Goal: Information Seeking & Learning: Learn about a topic

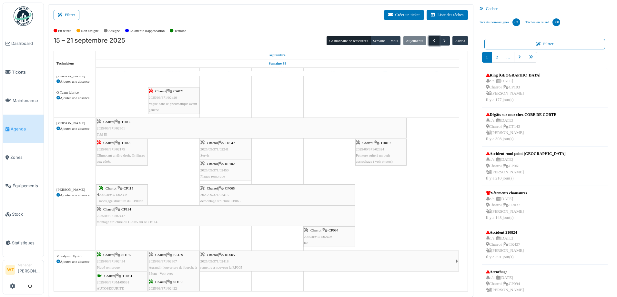
click at [431, 38] on span "button" at bounding box center [433, 40] width 5 height 5
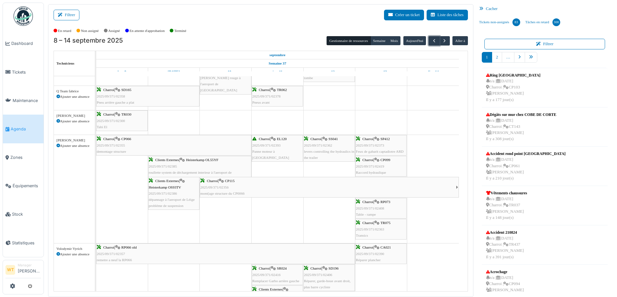
click at [296, 189] on div "Charroi | CP115 2025/09/371/02356 mont(age structure du CP0066" at bounding box center [327, 187] width 255 height 19
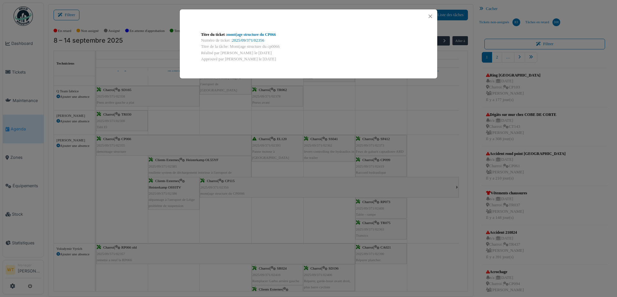
click at [269, 32] on div "Titre du ticket : mont(age structure du CP066" at bounding box center [308, 35] width 215 height 6
click at [260, 30] on div "Titre du ticket : mont(age structure du CP066 Numéro de ticket : 2025/09/371/02…" at bounding box center [308, 46] width 225 height 41
click at [259, 36] on link "mont(age structure du CP066" at bounding box center [251, 34] width 49 height 5
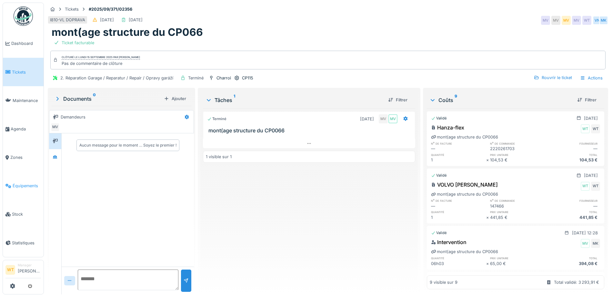
click at [13, 175] on link "Équipements" at bounding box center [23, 186] width 41 height 28
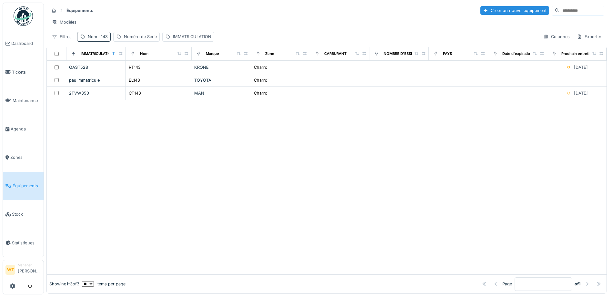
click at [95, 40] on div "Nom : 143" at bounding box center [98, 37] width 20 height 6
click at [138, 74] on icon at bounding box center [136, 72] width 3 height 3
click at [135, 74] on input "Nom" at bounding box center [112, 73] width 64 height 14
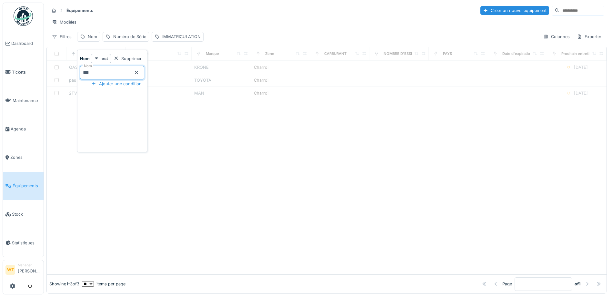
type input "***"
click at [195, 19] on div "Modèles" at bounding box center [326, 21] width 555 height 9
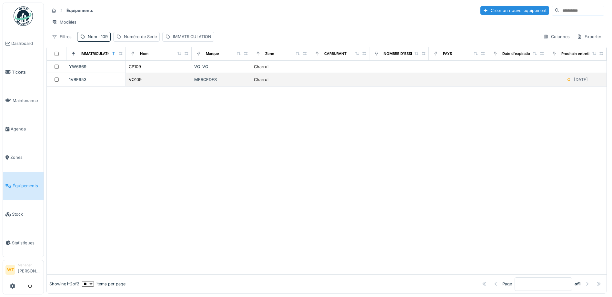
click at [141, 83] on div "VO109" at bounding box center [158, 79] width 61 height 7
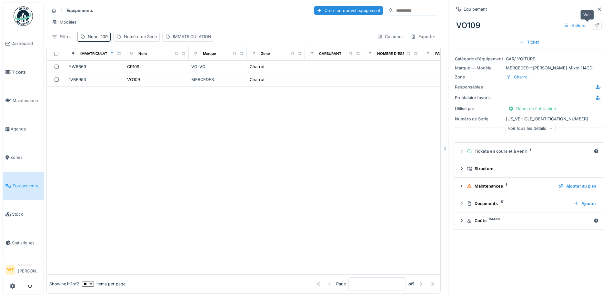
click at [594, 27] on icon at bounding box center [596, 25] width 5 height 4
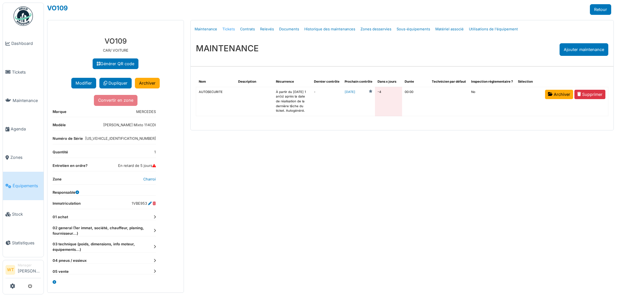
click at [228, 26] on link "Tickets" at bounding box center [229, 29] width 18 height 15
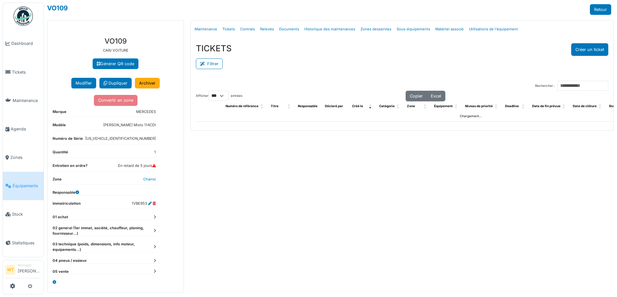
select select "***"
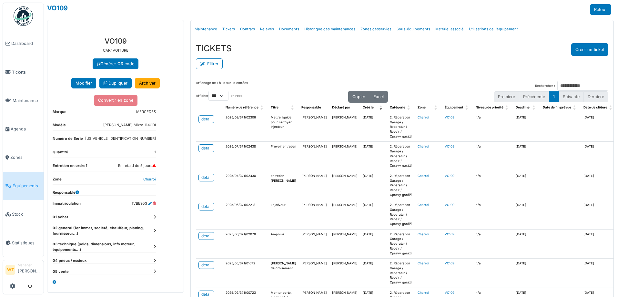
click at [24, 183] on span "Équipements" at bounding box center [27, 186] width 28 height 6
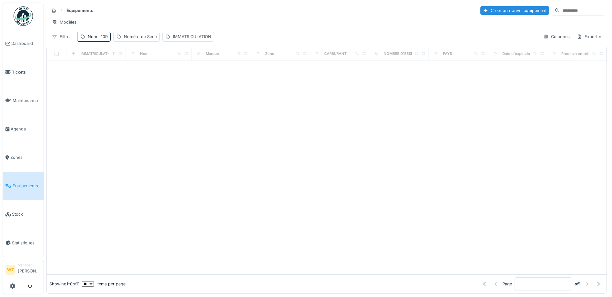
click at [102, 39] on span ": 109" at bounding box center [102, 36] width 11 height 5
click at [139, 73] on icon at bounding box center [136, 72] width 5 height 4
click at [122, 75] on input "Nom" at bounding box center [112, 73] width 64 height 14
type input "**"
click at [186, 10] on div "Équipements Créer un nouvel équipement" at bounding box center [326, 10] width 555 height 11
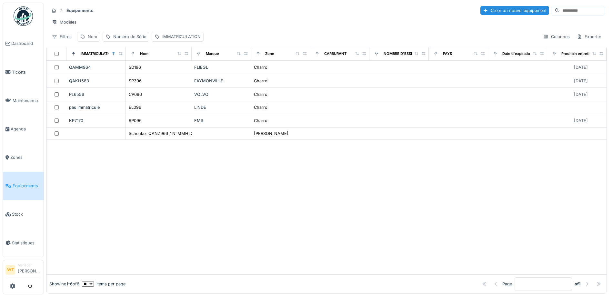
click at [84, 39] on icon at bounding box center [82, 37] width 5 height 4
click at [116, 69] on input "Nom" at bounding box center [112, 73] width 64 height 14
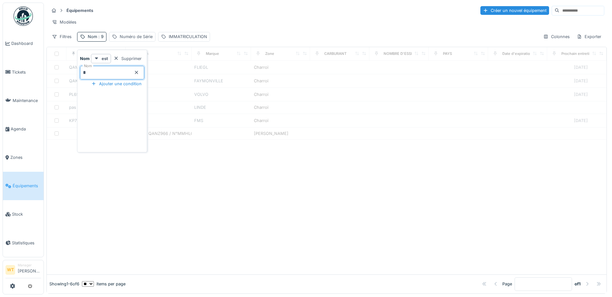
type input "**"
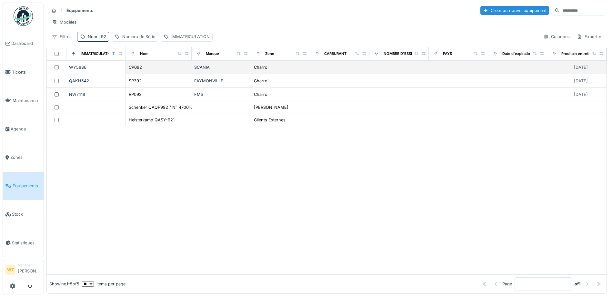
click at [152, 71] on div "CP092" at bounding box center [158, 67] width 61 height 7
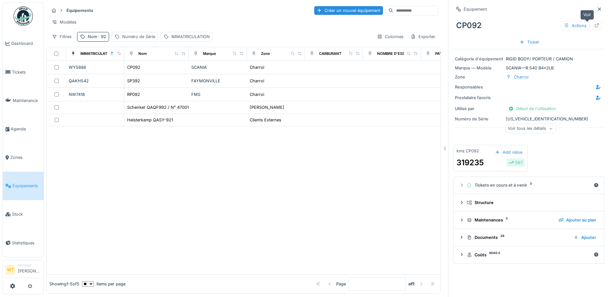
click at [594, 27] on div at bounding box center [596, 26] width 5 height 6
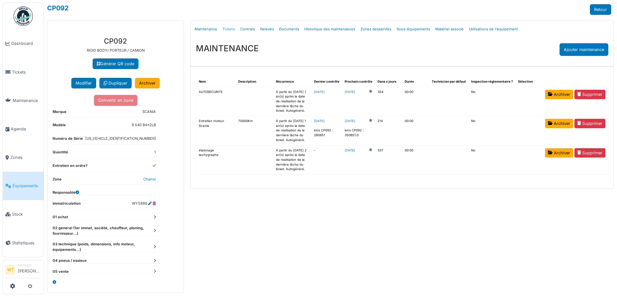
click at [228, 29] on link "Tickets" at bounding box center [229, 29] width 18 height 15
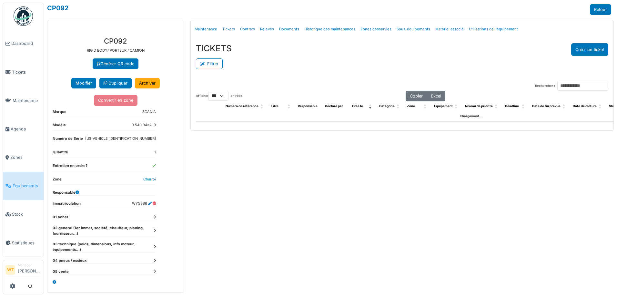
select select "***"
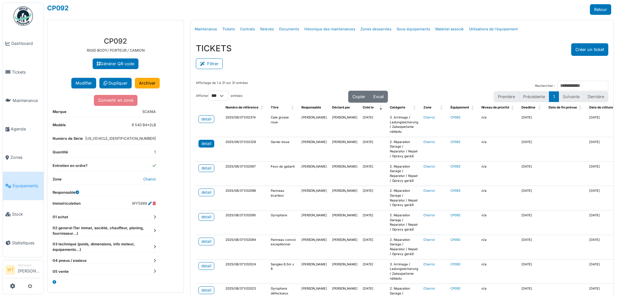
click at [206, 141] on div "detail" at bounding box center [206, 144] width 10 height 6
click at [33, 185] on link "Équipements" at bounding box center [23, 186] width 41 height 28
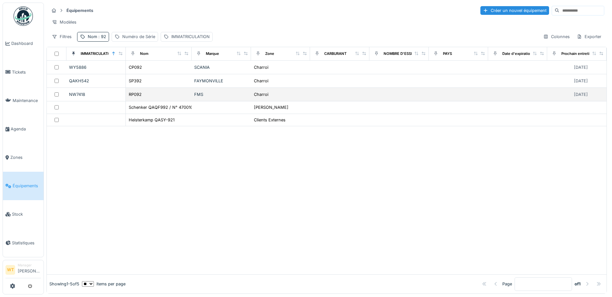
click at [148, 98] on div "RP092" at bounding box center [158, 94] width 61 height 7
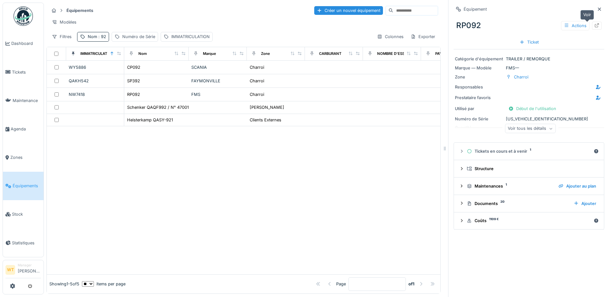
click at [592, 22] on div at bounding box center [597, 26] width 10 height 8
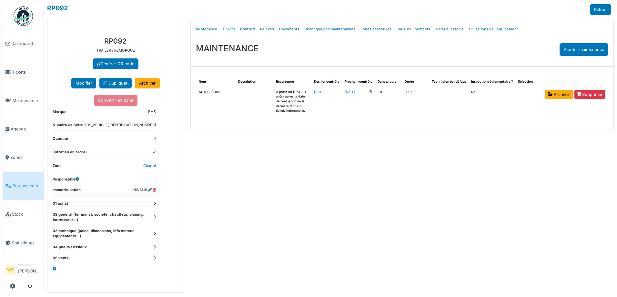
click at [227, 28] on link "Tickets" at bounding box center [229, 29] width 18 height 15
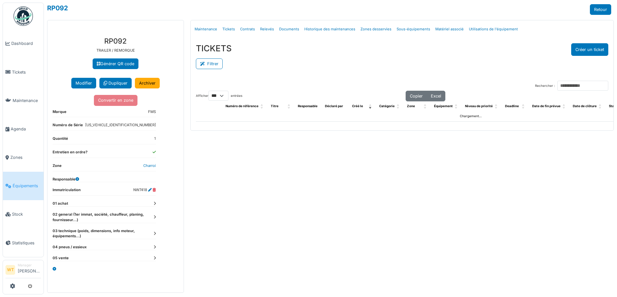
select select "***"
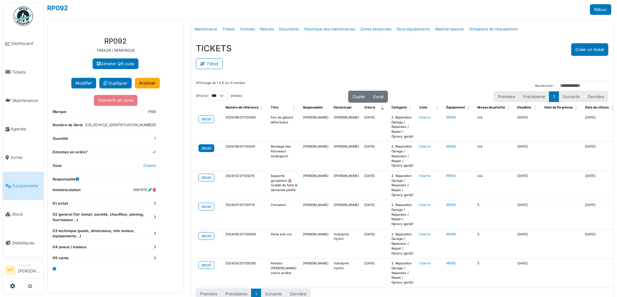
click at [205, 149] on div "detail" at bounding box center [206, 148] width 10 height 6
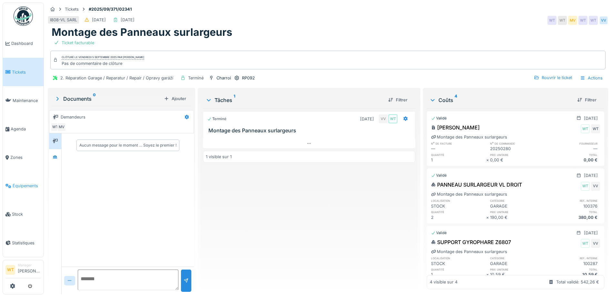
click at [27, 183] on span "Équipements" at bounding box center [27, 186] width 28 height 6
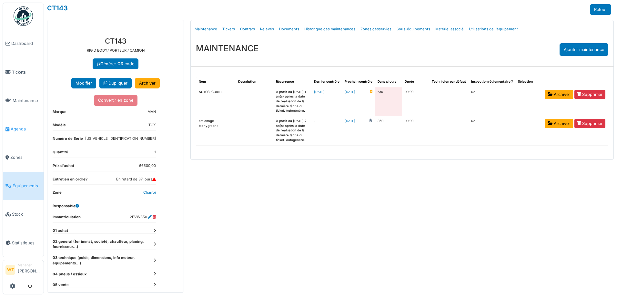
click at [21, 132] on link "Agenda" at bounding box center [23, 129] width 41 height 28
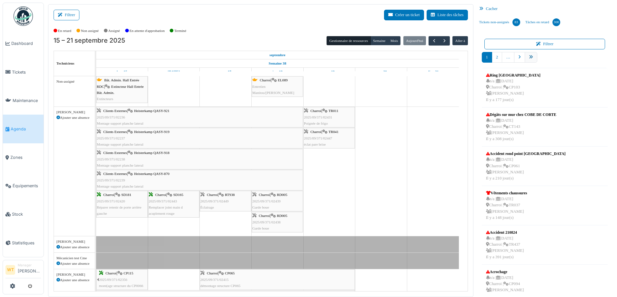
click at [529, 58] on icon "pager" at bounding box center [531, 57] width 4 height 4
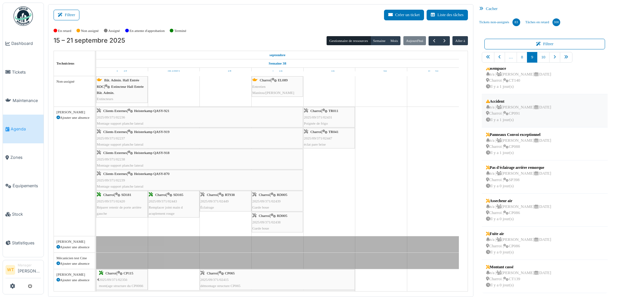
scroll to position [1, 0]
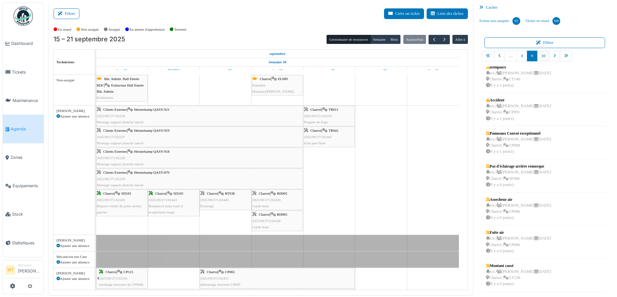
click at [540, 55] on link "10" at bounding box center [543, 56] width 13 height 11
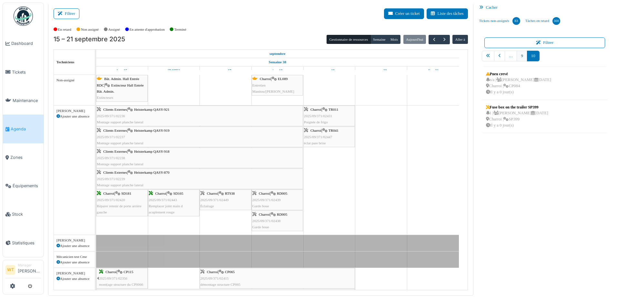
click at [522, 56] on link "9" at bounding box center [521, 56] width 10 height 11
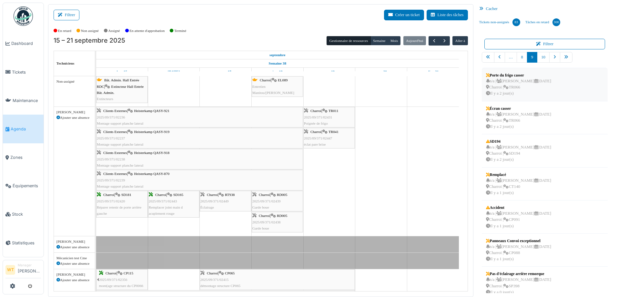
click at [519, 88] on div "n/a | Marc Vasen 22/09/2025 Charroi | TR066 Il y a 2 jour(s)" at bounding box center [518, 87] width 65 height 19
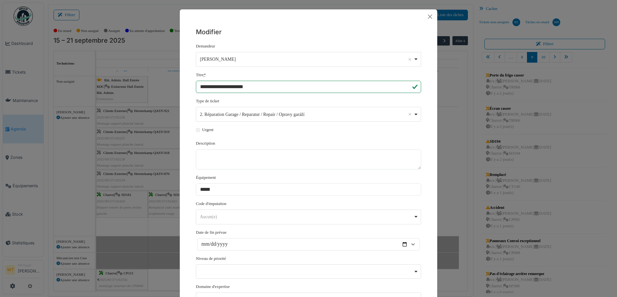
scroll to position [119, 0]
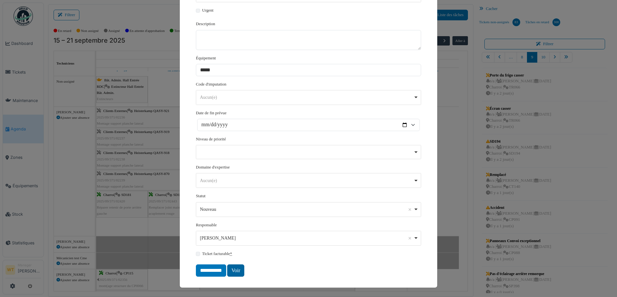
click at [239, 272] on link "Voir" at bounding box center [235, 270] width 17 height 12
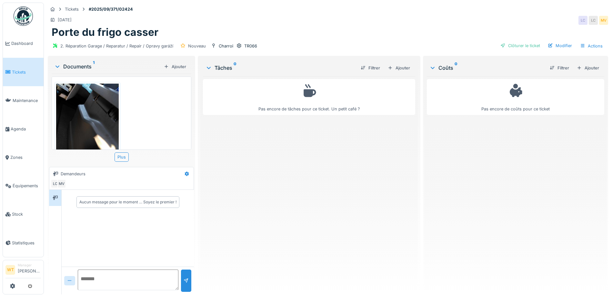
click at [104, 124] on img at bounding box center [87, 125] width 63 height 83
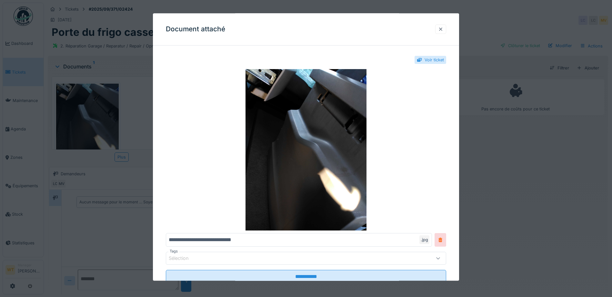
click at [443, 30] on div at bounding box center [440, 29] width 5 height 6
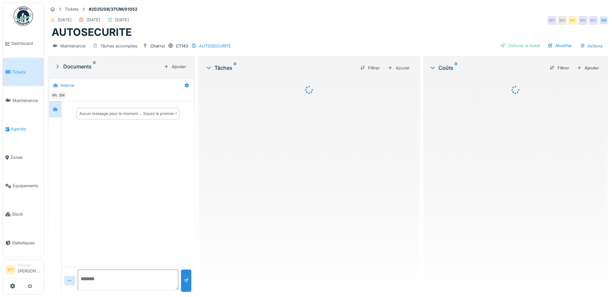
drag, startPoint x: 0, startPoint y: 0, endPoint x: 18, endPoint y: 127, distance: 128.4
click at [18, 127] on span "Agenda" at bounding box center [26, 129] width 30 height 6
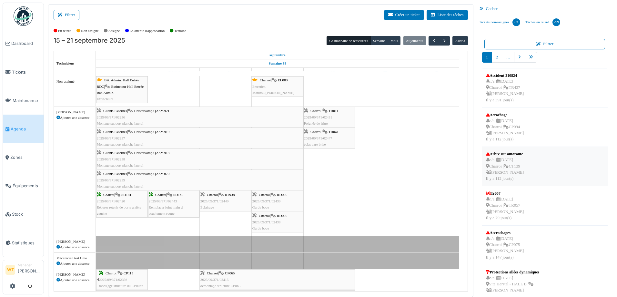
scroll to position [168, 0]
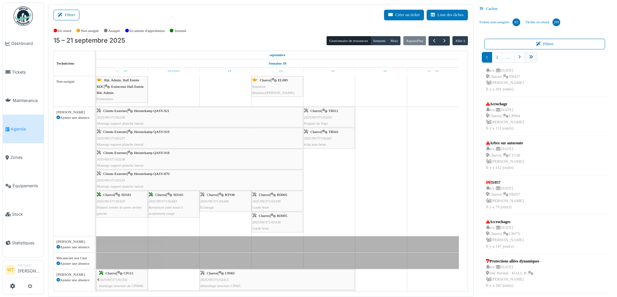
click at [527, 55] on link "pager" at bounding box center [531, 57] width 13 height 11
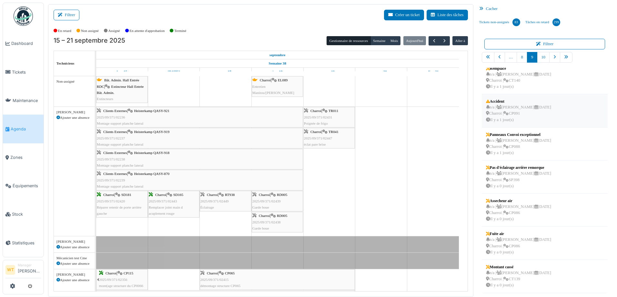
scroll to position [1, 0]
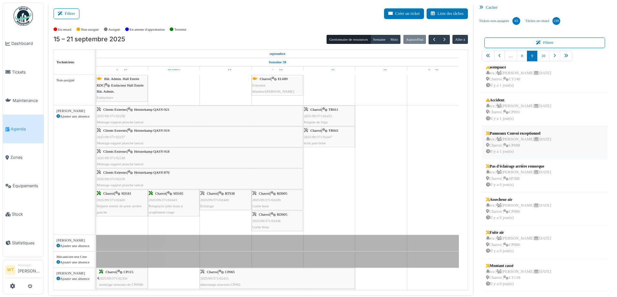
click at [520, 136] on div "n/a | Walter Tombou 23/09/2025 Charroi | CP088 Il y a 1 jour(s)" at bounding box center [518, 145] width 65 height 19
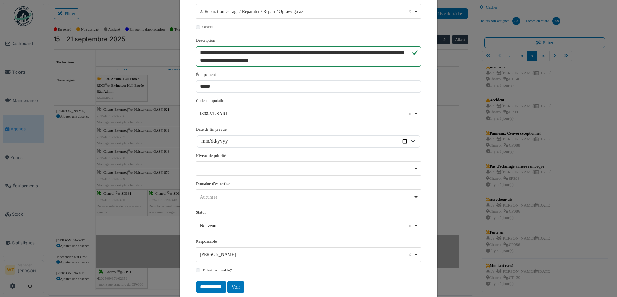
scroll to position [119, 0]
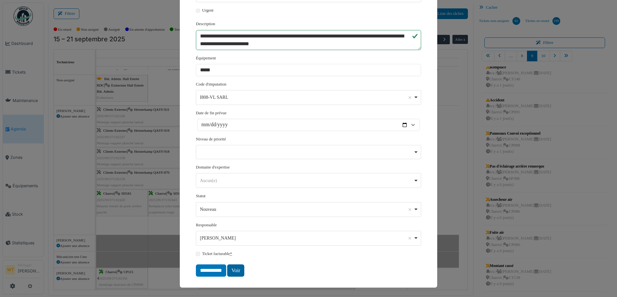
click at [229, 269] on link "Voir" at bounding box center [235, 270] width 17 height 12
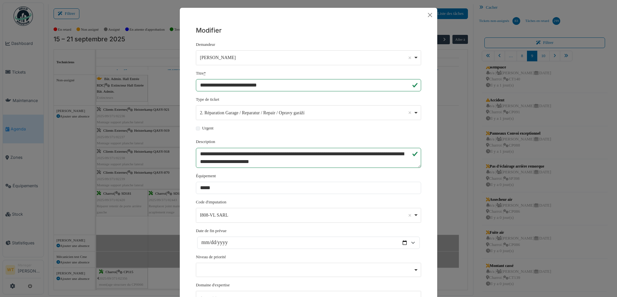
scroll to position [0, 0]
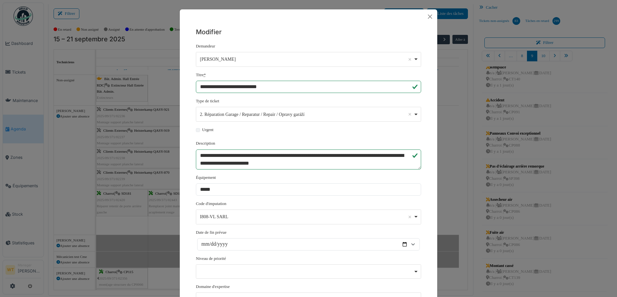
click at [434, 15] on div at bounding box center [308, 16] width 257 height 15
click at [428, 16] on button "Close" at bounding box center [429, 16] width 9 height 9
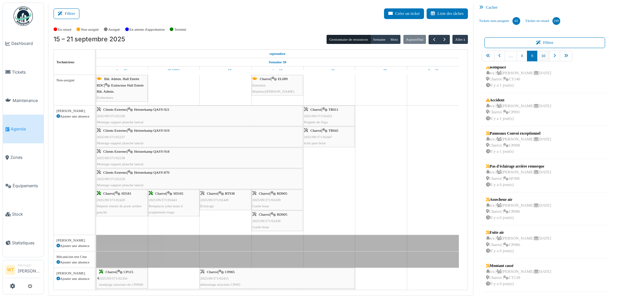
click at [538, 53] on link "10" at bounding box center [543, 56] width 13 height 11
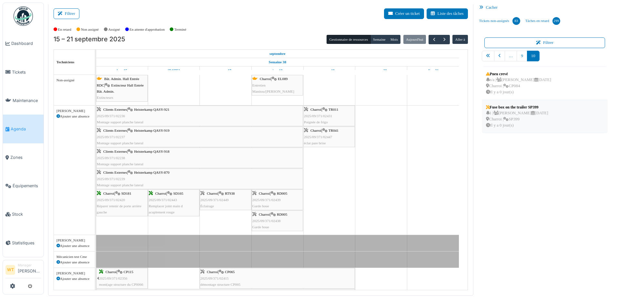
click at [528, 111] on div "1 | Marc Vasen 17/09/2025 Charroi | SP399 Il y a 0 jour(s)" at bounding box center [517, 119] width 62 height 19
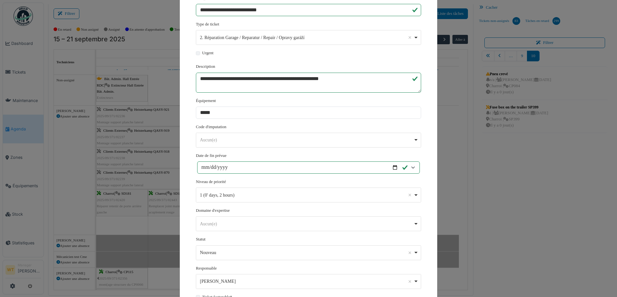
scroll to position [120, 0]
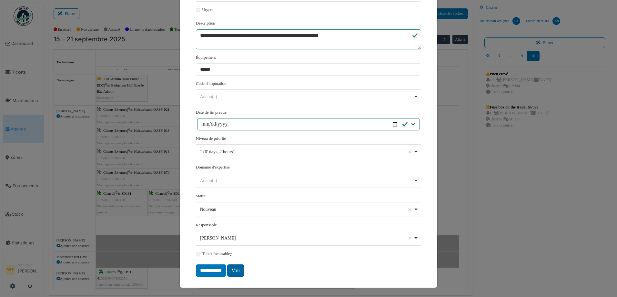
click at [230, 268] on link "Voir" at bounding box center [235, 270] width 17 height 12
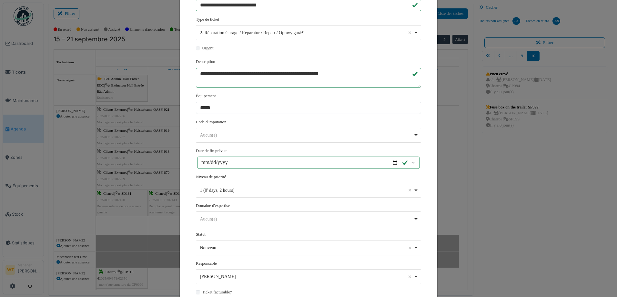
scroll to position [0, 0]
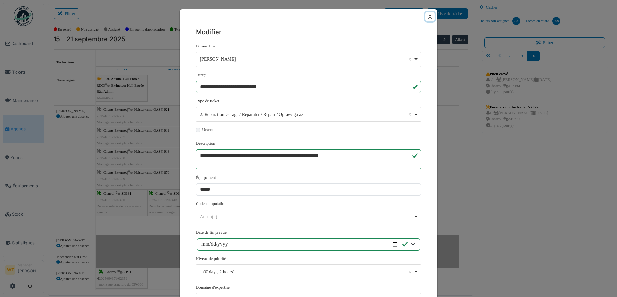
click at [425, 17] on button "Close" at bounding box center [429, 16] width 9 height 9
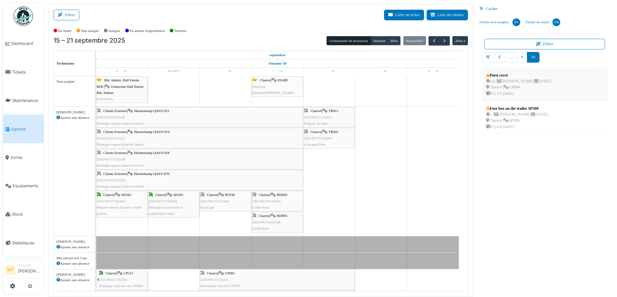
click at [534, 82] on icon at bounding box center [536, 81] width 4 height 4
click at [496, 92] on div "n/a | Marc Vasen 24/09/2025 Charroi | CP084 Il y a 0 jour(s)" at bounding box center [518, 87] width 65 height 19
drag, startPoint x: 514, startPoint y: 81, endPoint x: 512, endPoint y: 78, distance: 3.9
click at [513, 79] on div "n/a | Marc Vasen 24/09/2025 Charroi | CP084 Il y a 0 jour(s)" at bounding box center [518, 87] width 65 height 19
click at [509, 80] on body "Dashboard Tickets Maintenance Agenda Zones Équipements Stock Statistiques WT Ma…" at bounding box center [308, 148] width 617 height 297
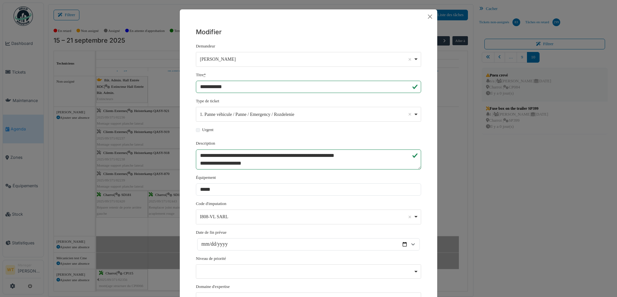
click at [509, 80] on div "**********" at bounding box center [308, 148] width 617 height 297
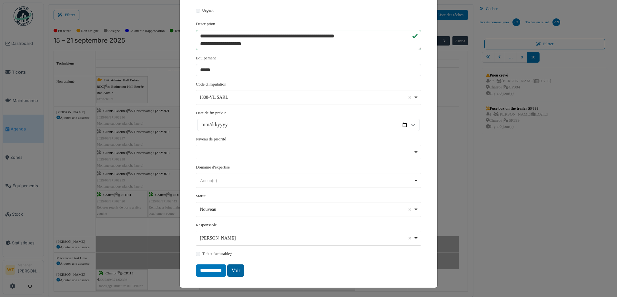
click at [237, 272] on link "Voir" at bounding box center [235, 270] width 17 height 12
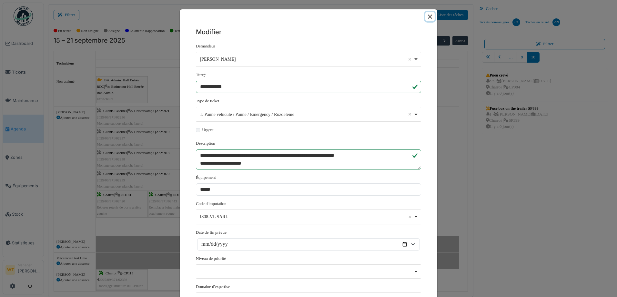
click at [428, 16] on button "Close" at bounding box center [429, 16] width 9 height 9
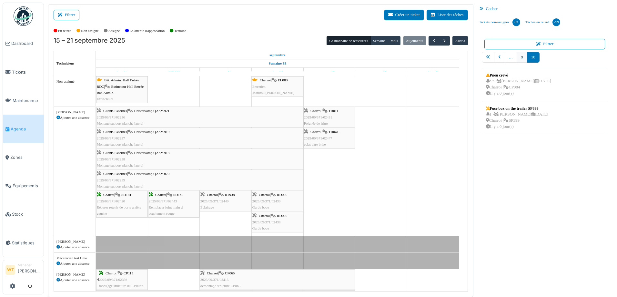
click at [518, 57] on link "9" at bounding box center [521, 57] width 10 height 11
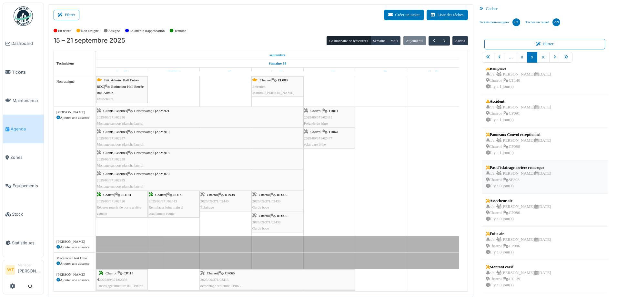
scroll to position [1, 0]
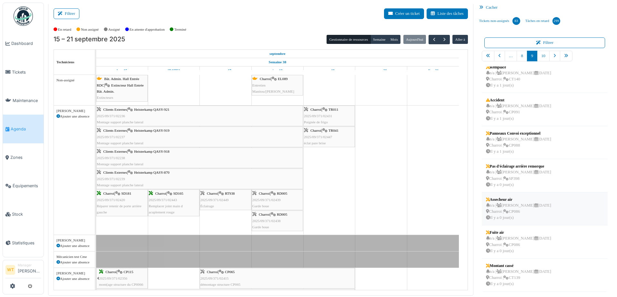
click at [516, 216] on div "n/a | Marc Vasen 24/09/2025 Charroi | CP086 Il y a 0 jour(s)" at bounding box center [518, 211] width 65 height 19
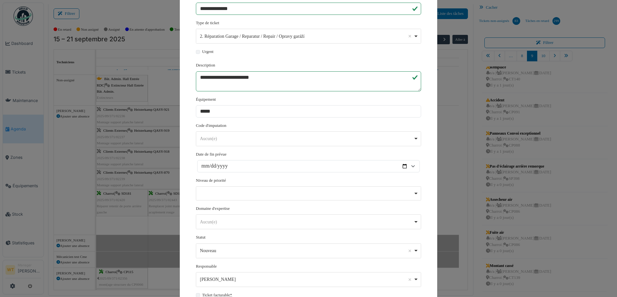
scroll to position [119, 0]
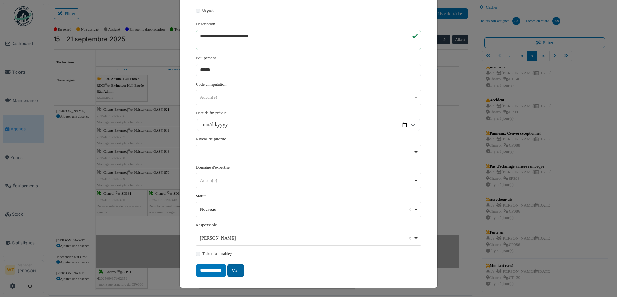
click at [235, 275] on link "Voir" at bounding box center [235, 270] width 17 height 12
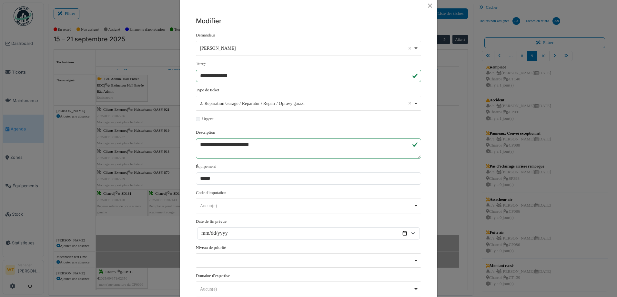
scroll to position [0, 0]
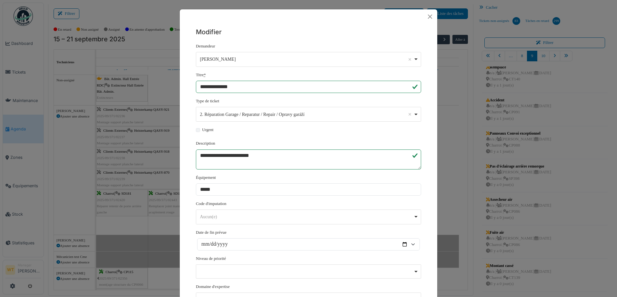
click at [429, 11] on div at bounding box center [308, 16] width 257 height 15
click at [425, 14] on button "Close" at bounding box center [429, 16] width 9 height 9
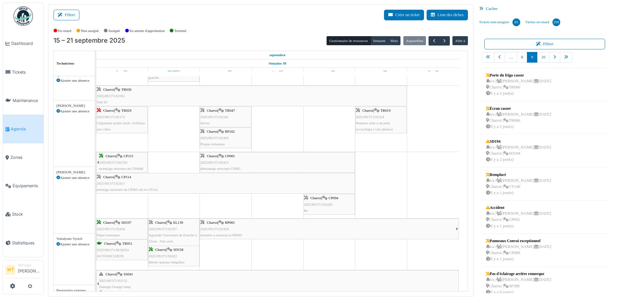
scroll to position [355, 0]
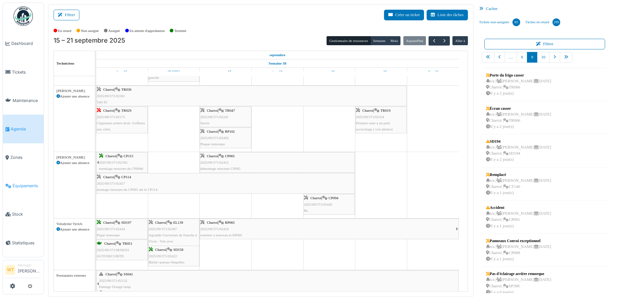
click at [26, 185] on link "Équipements" at bounding box center [23, 186] width 41 height 28
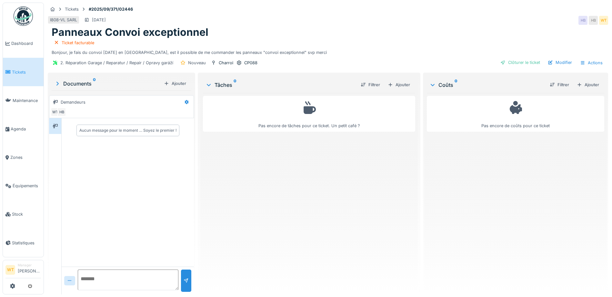
click at [120, 281] on textarea at bounding box center [128, 279] width 101 height 21
type textarea "**********"
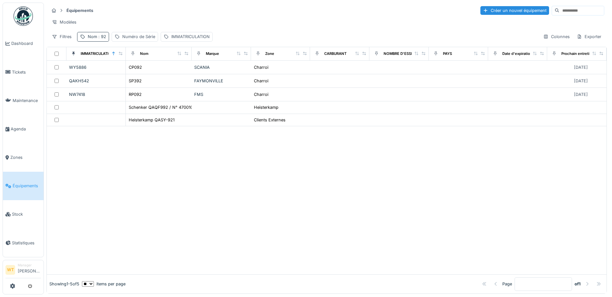
click at [98, 39] on span ": 92" at bounding box center [101, 36] width 9 height 5
click at [139, 72] on icon at bounding box center [136, 72] width 5 height 4
click at [120, 75] on input "Nom" at bounding box center [112, 73] width 64 height 14
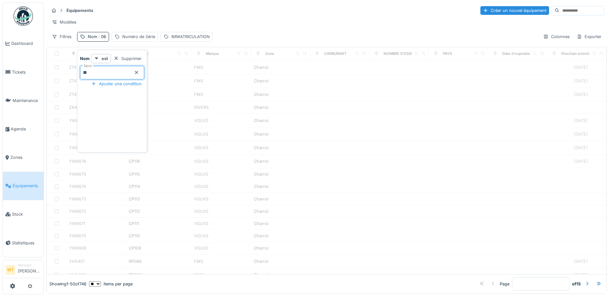
type input "**"
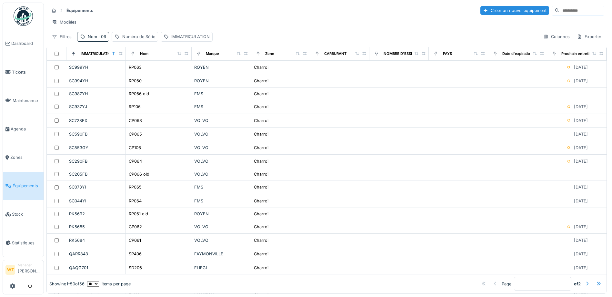
click at [144, 15] on div "Équipements Créer un nouvel équipement" at bounding box center [326, 10] width 555 height 11
click at [101, 39] on span ": 06" at bounding box center [101, 36] width 9 height 5
click at [107, 71] on input "**" at bounding box center [112, 73] width 64 height 14
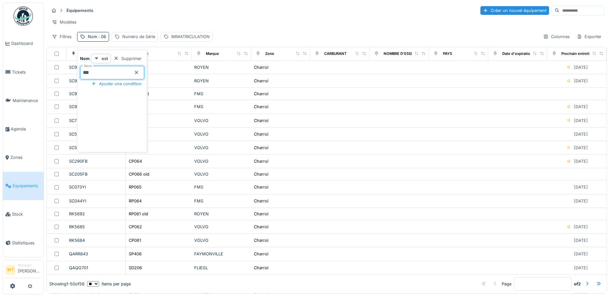
type input "***"
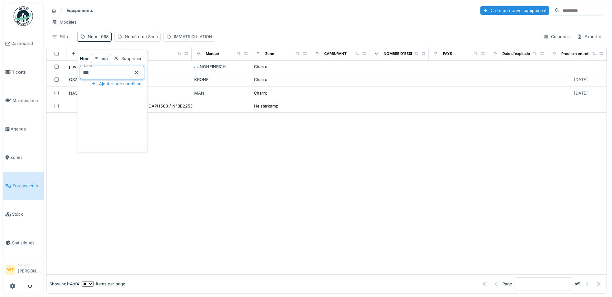
click at [162, 20] on div "Modèles" at bounding box center [326, 21] width 555 height 9
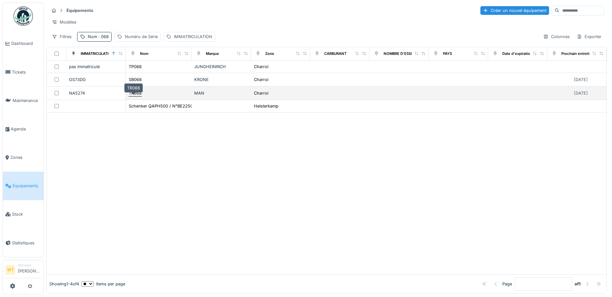
click at [140, 96] on div "TR068" at bounding box center [135, 93] width 13 height 6
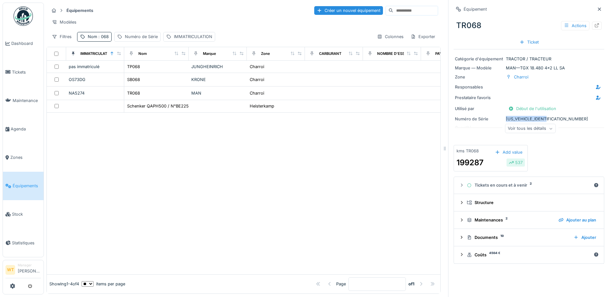
drag, startPoint x: 500, startPoint y: 117, endPoint x: 545, endPoint y: 117, distance: 45.2
click at [545, 117] on div "Numéro de Série WMA13KZZ8RP243197" at bounding box center [529, 119] width 148 height 6
drag, startPoint x: 545, startPoint y: 117, endPoint x: 534, endPoint y: 118, distance: 10.7
copy div "Numéro de Série WMA13KZZ8RP243197"
drag, startPoint x: 103, startPoint y: 43, endPoint x: 103, endPoint y: 47, distance: 4.2
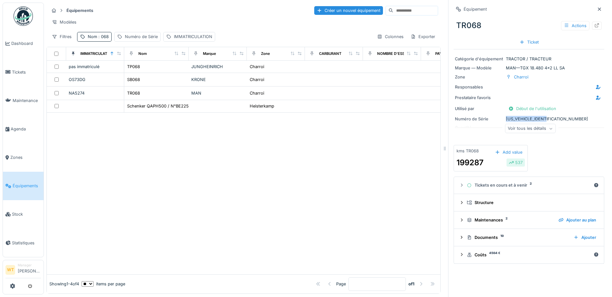
click at [103, 39] on span ": 068" at bounding box center [103, 36] width 12 height 5
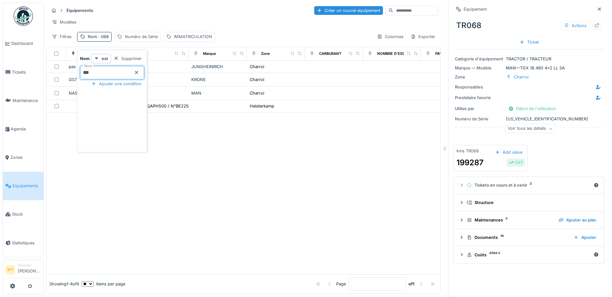
click at [98, 70] on input "***" at bounding box center [112, 73] width 64 height 14
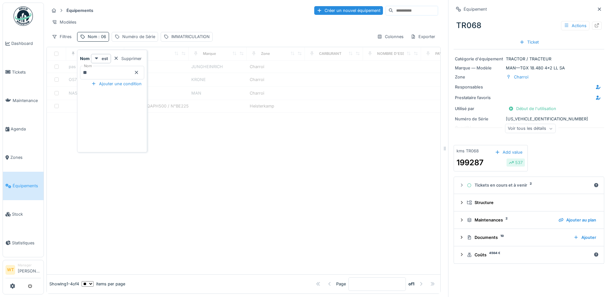
type input "***"
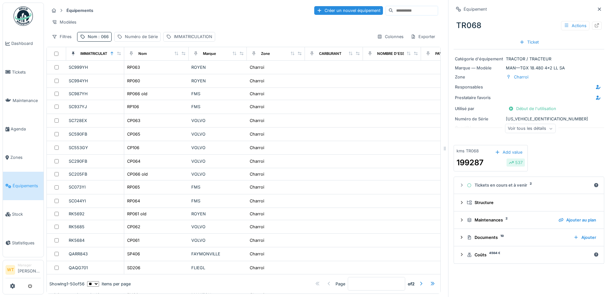
click at [148, 24] on div "Modèles" at bounding box center [243, 21] width 389 height 9
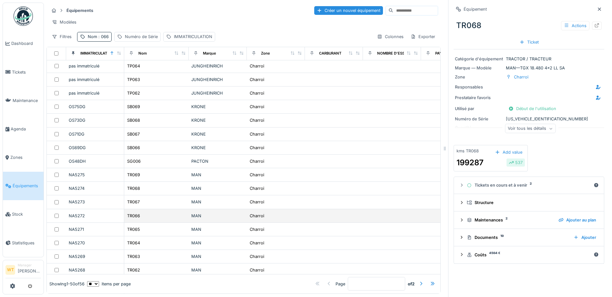
scroll to position [419, 0]
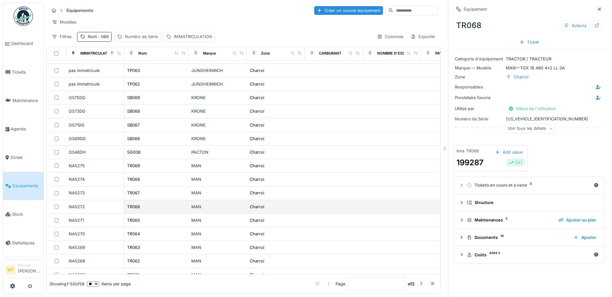
click at [150, 214] on td "TR066" at bounding box center [156, 207] width 65 height 14
drag, startPoint x: 499, startPoint y: 118, endPoint x: 549, endPoint y: 118, distance: 49.7
click at [548, 118] on div "Numéro de Série WMA13KZZ8RP253793" at bounding box center [529, 119] width 148 height 6
drag, startPoint x: 550, startPoint y: 118, endPoint x: 545, endPoint y: 118, distance: 4.2
click at [545, 118] on div "Numéro de Série WMA13KZZ8RP253793" at bounding box center [529, 119] width 148 height 6
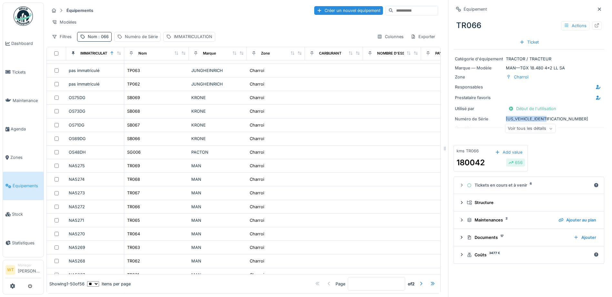
drag, startPoint x: 545, startPoint y: 118, endPoint x: 536, endPoint y: 118, distance: 9.4
copy div "Numéro de Série WMA13KZZ8RP253793"
click at [96, 40] on div "Nom : 066" at bounding box center [98, 37] width 21 height 6
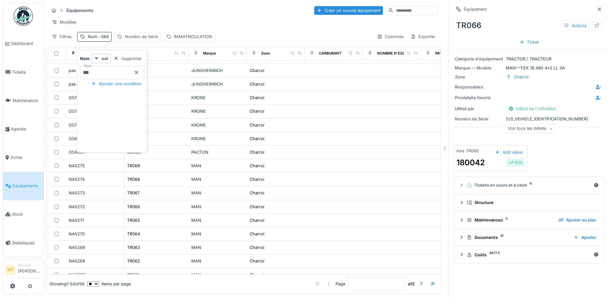
click at [106, 74] on input "***" at bounding box center [112, 73] width 64 height 14
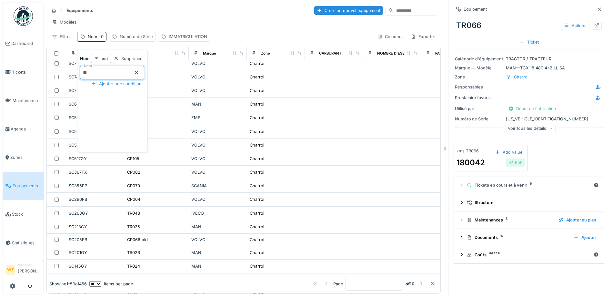
type input "***"
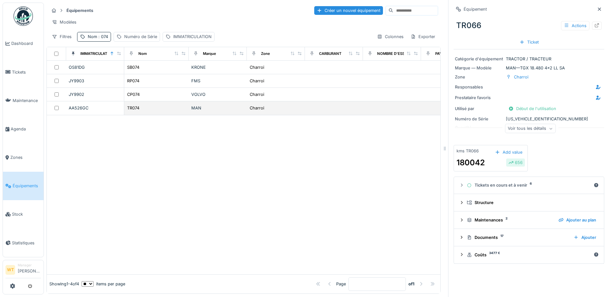
click at [145, 111] on div "TR074" at bounding box center [156, 108] width 59 height 7
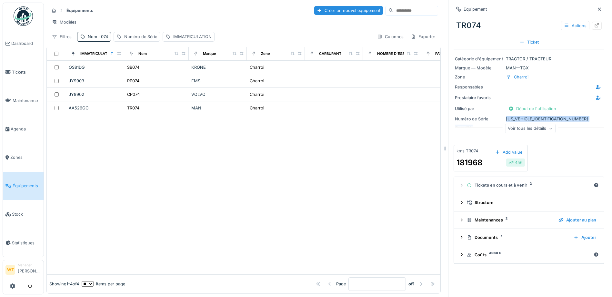
drag, startPoint x: 502, startPoint y: 117, endPoint x: 546, endPoint y: 121, distance: 44.0
click at [546, 121] on div "Catégorie d'équipement TRACTOR / TRACTEUR Marque — Modèle MAN — TGX Zone Charro…" at bounding box center [529, 94] width 151 height 90
drag, startPoint x: 546, startPoint y: 121, endPoint x: 503, endPoint y: 110, distance: 44.5
click at [495, 105] on div "Utilisé par Début de l'utilisation" at bounding box center [529, 108] width 148 height 9
drag, startPoint x: 500, startPoint y: 115, endPoint x: 547, endPoint y: 117, distance: 46.8
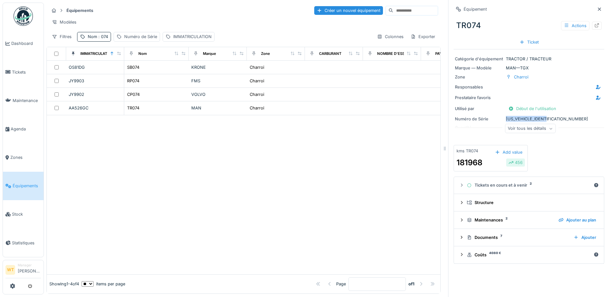
click at [547, 117] on div "Numéro de Série WMA06KZZ6RP255772" at bounding box center [529, 119] width 148 height 6
drag, startPoint x: 547, startPoint y: 117, endPoint x: 523, endPoint y: 119, distance: 23.6
copy div "Numéro de Série WMA06KZZ6RP255772"
click at [16, 126] on span "Agenda" at bounding box center [26, 129] width 30 height 6
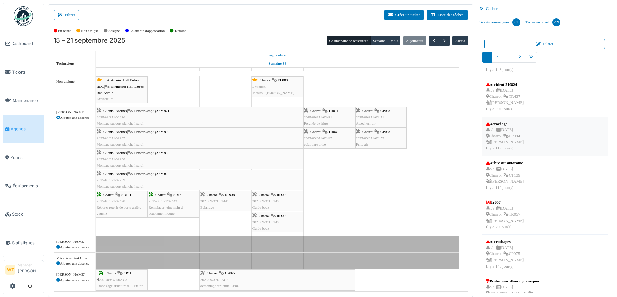
scroll to position [168, 0]
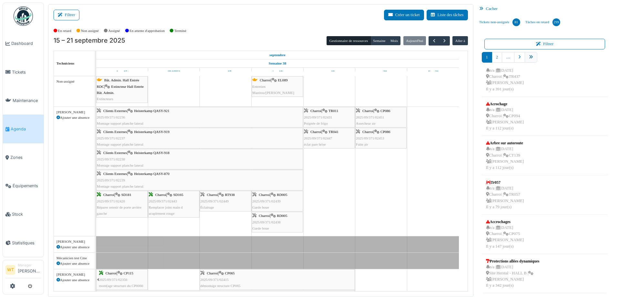
click at [529, 61] on link "pager" at bounding box center [531, 57] width 13 height 11
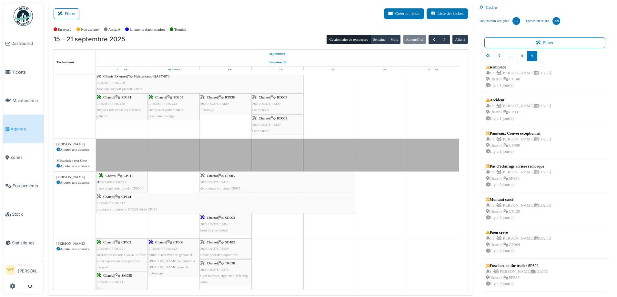
scroll to position [97, 0]
drag, startPoint x: 506, startPoint y: 273, endPoint x: 245, endPoint y: 204, distance: 269.9
click at [245, 204] on div "Filtrer Créer un ticket Liste des tâches Afficher les tâches non assignées *** …" at bounding box center [330, 149] width 571 height 293
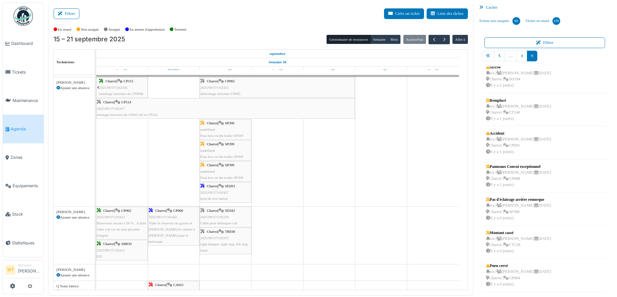
scroll to position [194, 0]
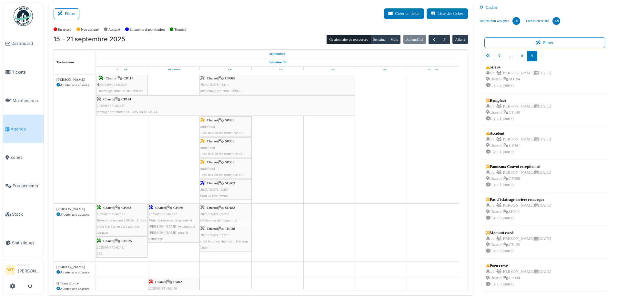
click at [238, 42] on div "15 – 21 septembre 2025 Gestionnaire de ressources [PERSON_NAME] Aujourd'[PERSON…" at bounding box center [261, 39] width 414 height 9
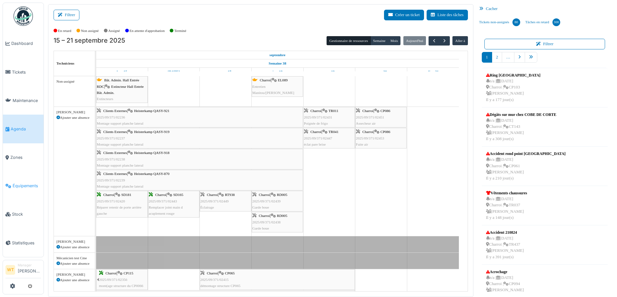
click at [21, 183] on span "Équipements" at bounding box center [27, 186] width 28 height 6
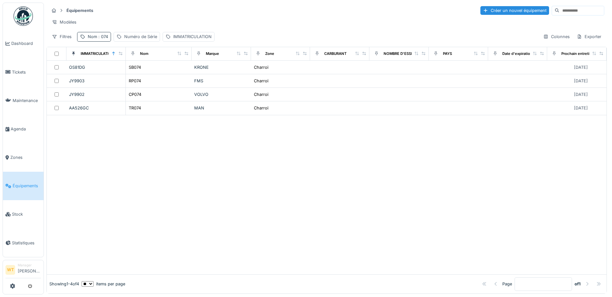
click at [103, 39] on span ": 074" at bounding box center [102, 36] width 11 height 5
click at [108, 70] on input "***" at bounding box center [112, 73] width 64 height 14
type input "*"
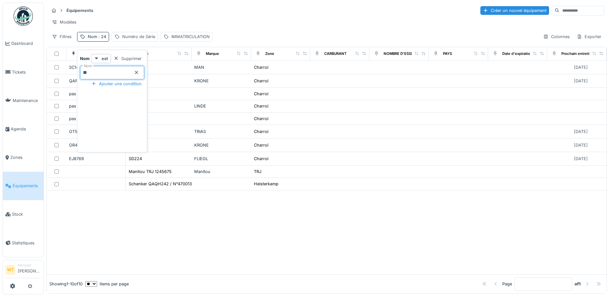
type input "**"
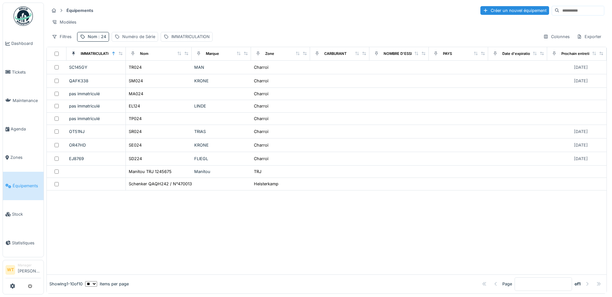
click at [192, 18] on div "Modèles" at bounding box center [326, 21] width 555 height 9
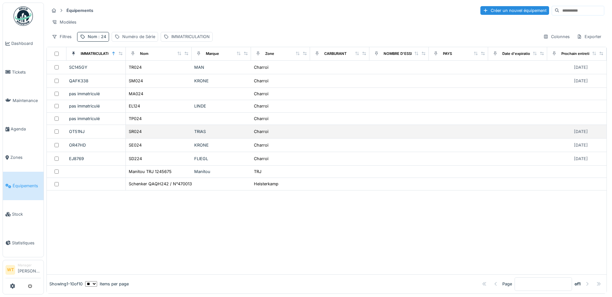
click at [152, 135] on div "SR024" at bounding box center [158, 131] width 61 height 7
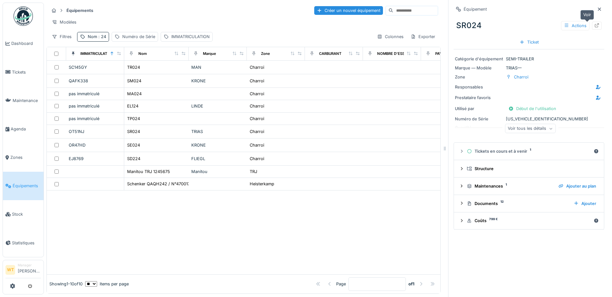
click at [594, 27] on icon at bounding box center [596, 25] width 5 height 4
click at [82, 40] on div at bounding box center [82, 37] width 5 height 6
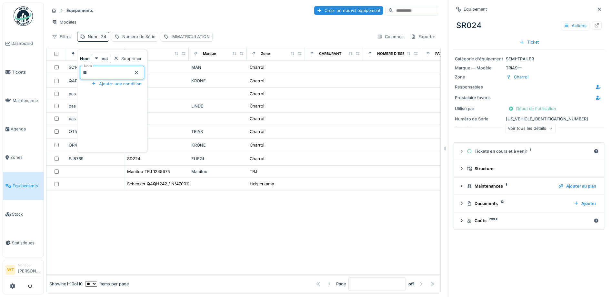
click at [115, 76] on input "**" at bounding box center [112, 73] width 64 height 14
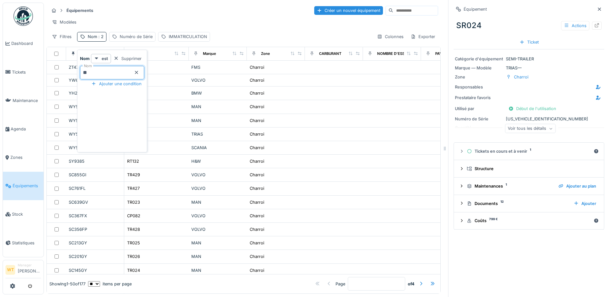
type input "**"
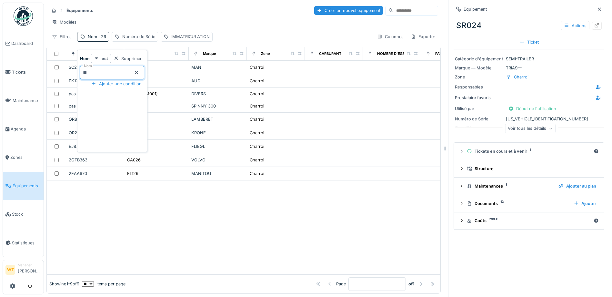
click at [145, 17] on div "Équipements Créer un nouvel équipement Modèles Filtres Nom : 26 Numéro de Série…" at bounding box center [243, 24] width 394 height 42
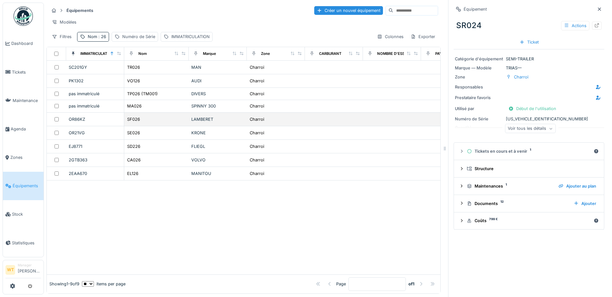
click at [144, 123] on div "SF026" at bounding box center [156, 119] width 59 height 7
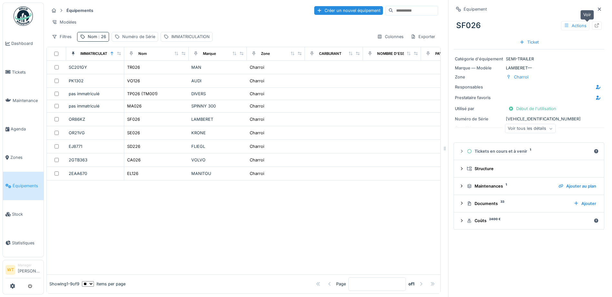
click at [592, 26] on div at bounding box center [597, 26] width 10 height 8
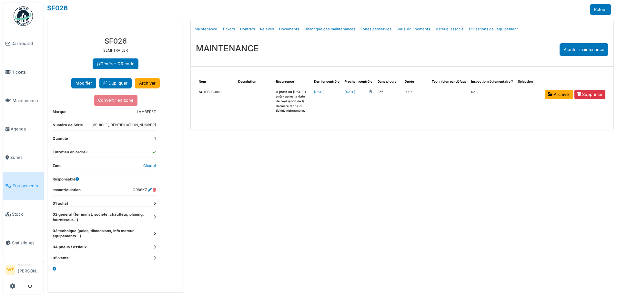
click at [23, 188] on link "Équipements" at bounding box center [23, 186] width 41 height 28
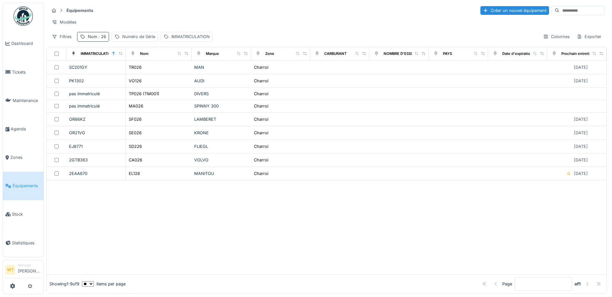
click at [97, 39] on span ": 26" at bounding box center [101, 36] width 9 height 5
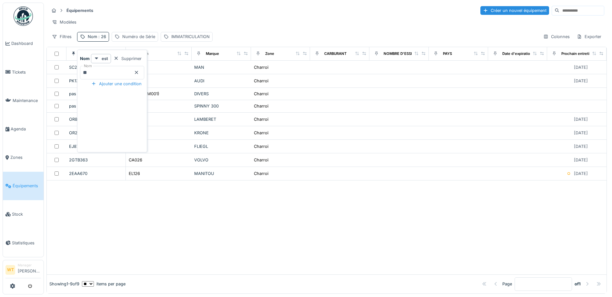
click at [138, 72] on icon at bounding box center [136, 72] width 3 height 3
click at [128, 73] on input "Nom" at bounding box center [112, 73] width 64 height 14
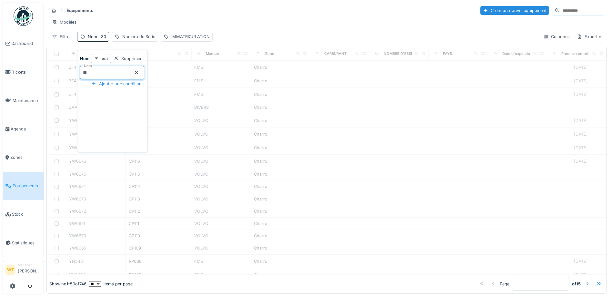
type input "**"
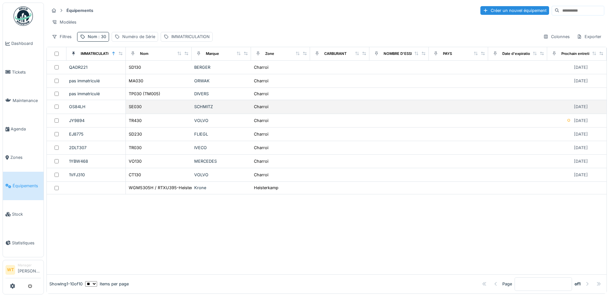
click at [144, 110] on div "SE030" at bounding box center [158, 106] width 61 height 7
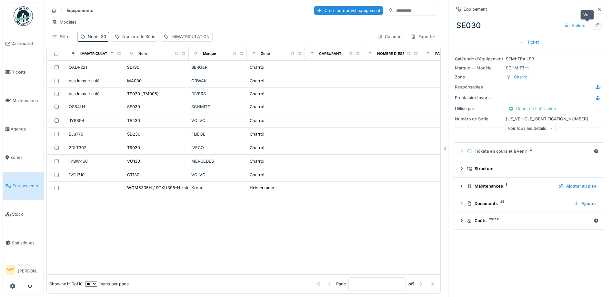
click at [595, 25] on icon at bounding box center [597, 25] width 4 height 4
click at [95, 40] on div "Nom : 30" at bounding box center [97, 37] width 18 height 6
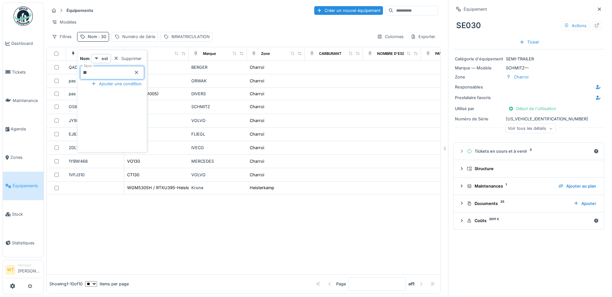
click at [107, 75] on input "**" at bounding box center [112, 73] width 64 height 14
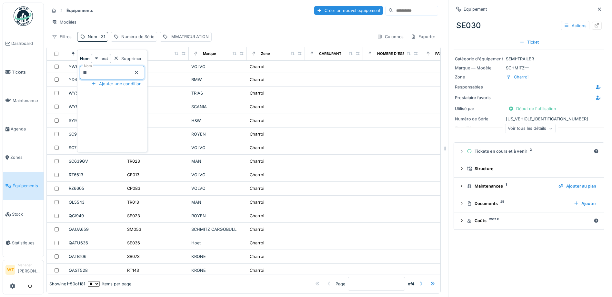
type input "**"
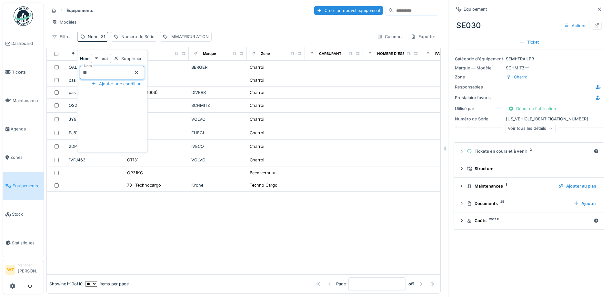
click at [122, 6] on div "Équipements Créer un nouvel équipement" at bounding box center [243, 10] width 389 height 11
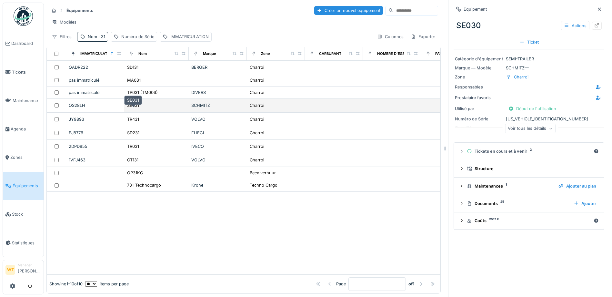
click at [138, 108] on div "SE031" at bounding box center [133, 105] width 12 height 6
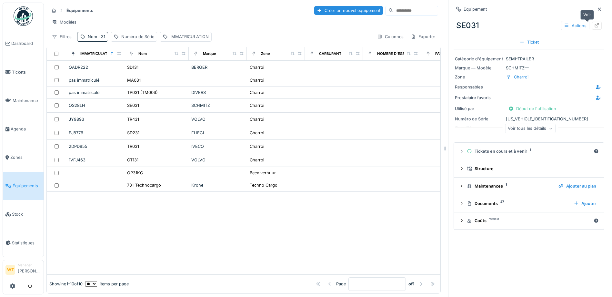
click at [592, 27] on div at bounding box center [597, 26] width 10 height 8
click at [94, 40] on div "Nom : 31" at bounding box center [96, 37] width 17 height 6
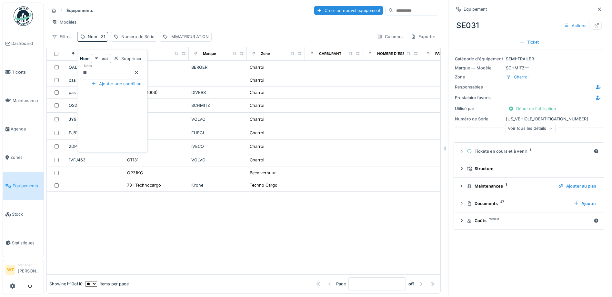
click at [120, 72] on input "**" at bounding box center [112, 73] width 64 height 14
type input "**"
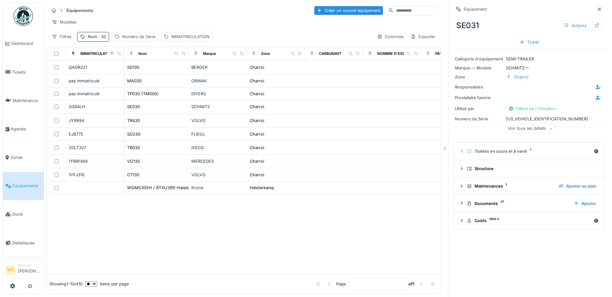
drag, startPoint x: 161, startPoint y: 20, endPoint x: 158, endPoint y: 25, distance: 6.5
click at [161, 21] on div "Modèles" at bounding box center [243, 21] width 389 height 9
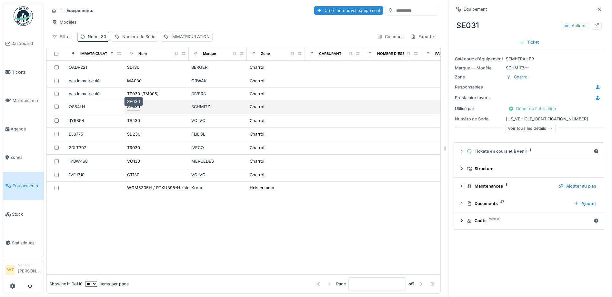
click at [139, 110] on div "SE030" at bounding box center [133, 107] width 13 height 6
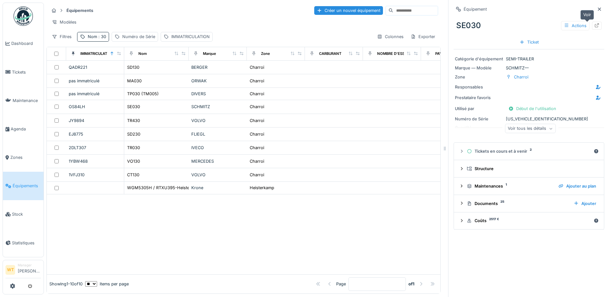
click at [594, 27] on icon at bounding box center [596, 25] width 5 height 4
click at [19, 129] on span "Agenda" at bounding box center [26, 129] width 30 height 6
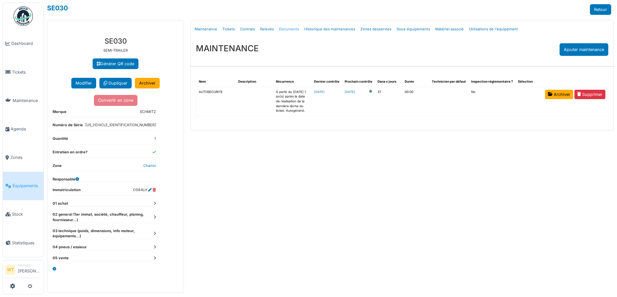
click at [287, 30] on link "Documents" at bounding box center [288, 29] width 25 height 15
select select "***"
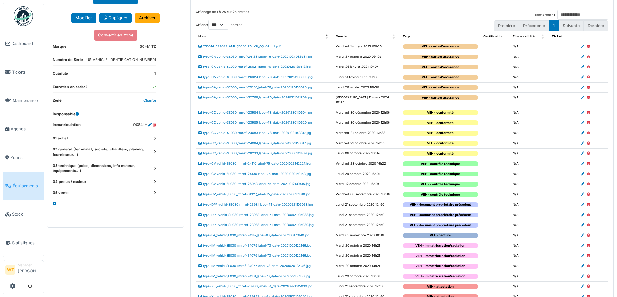
scroll to position [86, 0]
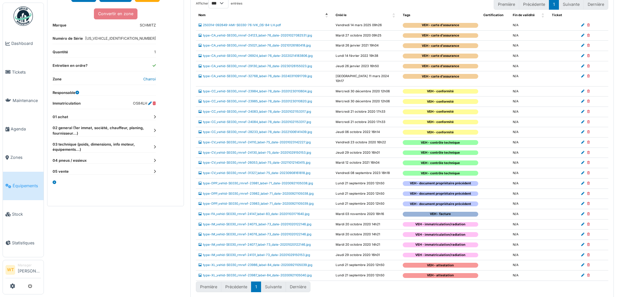
click at [213, 170] on td "type-CV_vehid-SE030_rmref-31327_label-75_date-20230908161818.jpg" at bounding box center [264, 173] width 137 height 10
click at [228, 171] on link "type-CV_vehid-SE030_rmref-31327_label-75_date-20230908161818.jpg" at bounding box center [254, 173] width 112 height 4
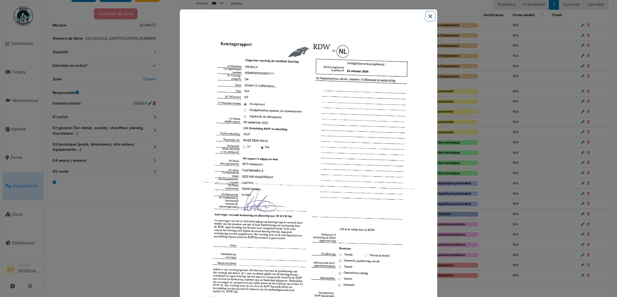
click at [429, 14] on button "Close" at bounding box center [430, 16] width 9 height 9
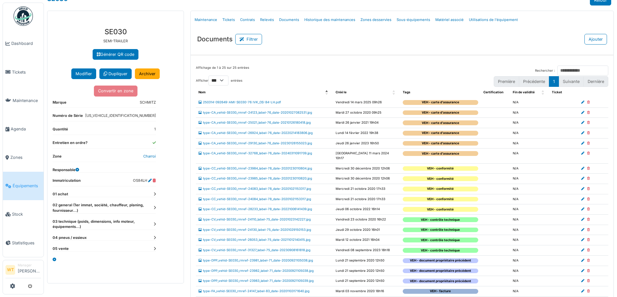
scroll to position [0, 0]
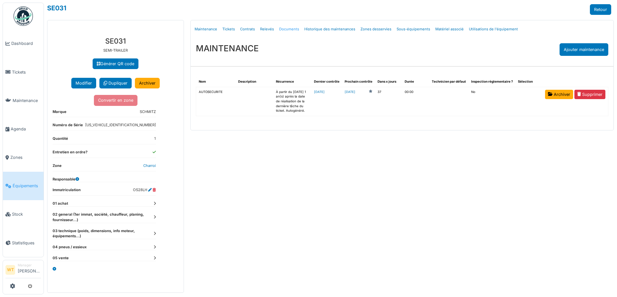
click at [292, 28] on link "Documents" at bounding box center [288, 29] width 25 height 15
select select "***"
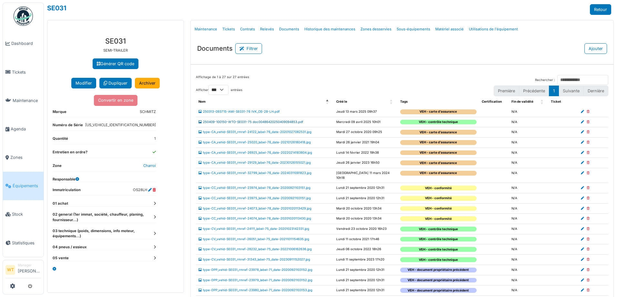
click at [245, 120] on link "250409-100150-WTO-SE031-75 doc00486420250409094853.pdf" at bounding box center [250, 122] width 105 height 4
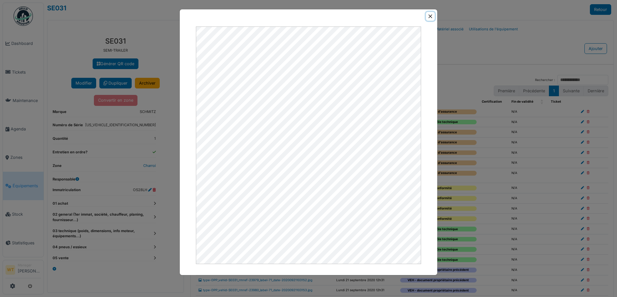
click at [432, 16] on button "Close" at bounding box center [430, 16] width 9 height 9
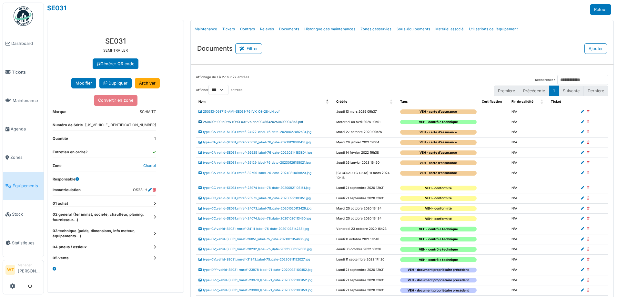
click at [268, 120] on link "250409-100150-WTO-SE031-75 doc00486420250409094853.pdf" at bounding box center [250, 122] width 105 height 4
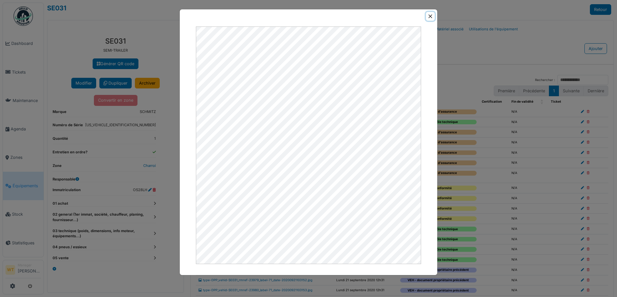
click at [430, 15] on button "Close" at bounding box center [430, 16] width 9 height 9
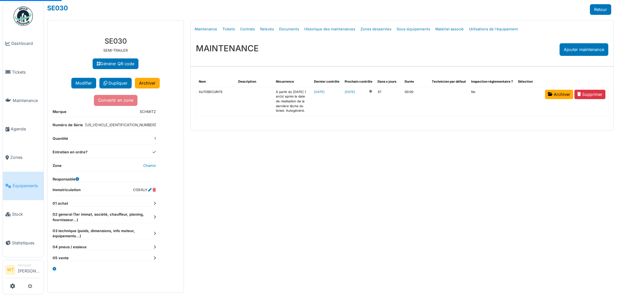
select select "***"
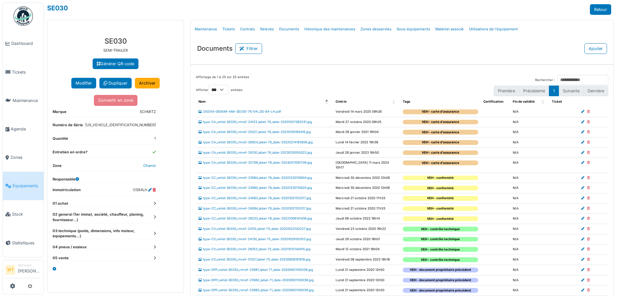
click at [28, 183] on span "Équipements" at bounding box center [27, 186] width 28 height 6
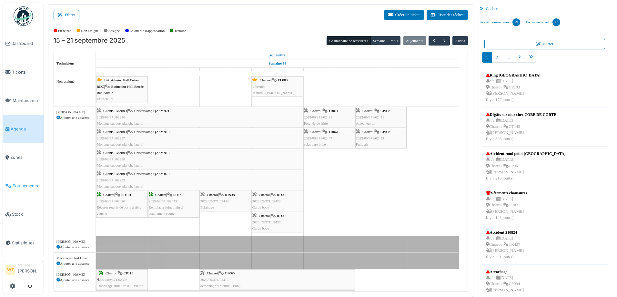
click at [32, 184] on span "Équipements" at bounding box center [27, 186] width 28 height 6
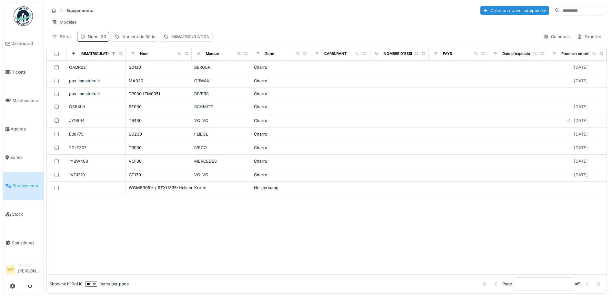
click at [101, 40] on div "Nom : 30" at bounding box center [97, 37] width 18 height 6
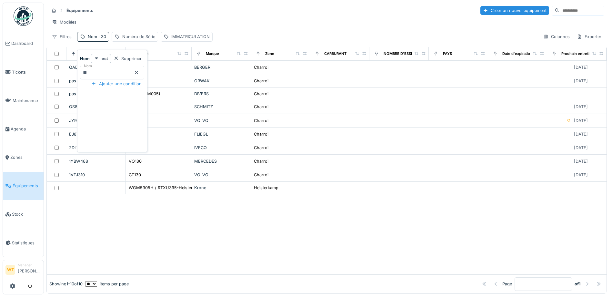
click at [139, 72] on icon at bounding box center [136, 72] width 5 height 4
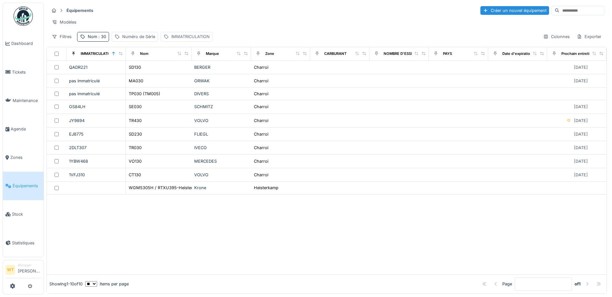
click at [182, 40] on div "IMMATRICULATION" at bounding box center [190, 37] width 38 height 6
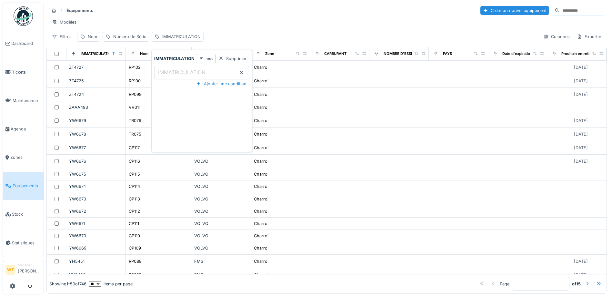
click at [183, 71] on label "IMMATRICULATION" at bounding box center [182, 72] width 50 height 8
click at [183, 71] on input "IMMATRICULATION" at bounding box center [201, 73] width 95 height 14
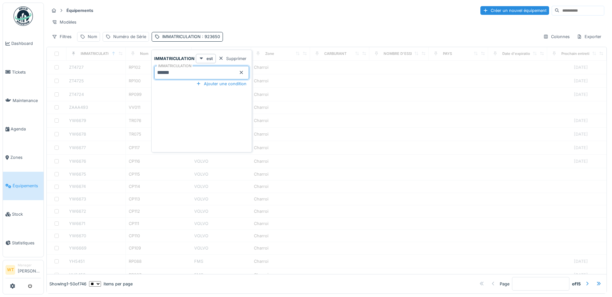
type input "******"
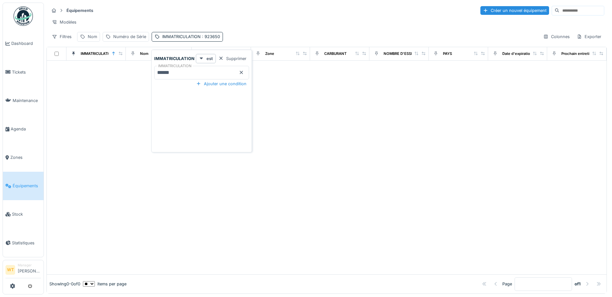
click at [239, 72] on icon at bounding box center [241, 72] width 5 height 4
click at [135, 40] on div "Numéro de Série" at bounding box center [129, 37] width 33 height 6
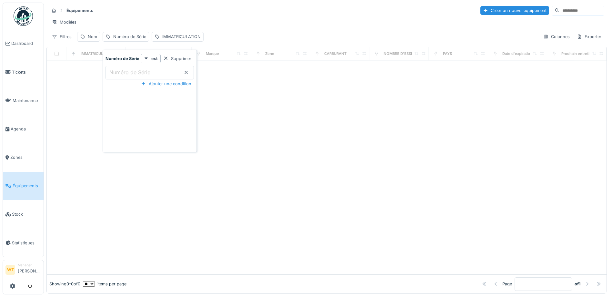
click at [147, 71] on label "Numéro de Série" at bounding box center [130, 72] width 44 height 8
click at [147, 71] on Série_kzNTE "Numéro de Série" at bounding box center [149, 73] width 88 height 14
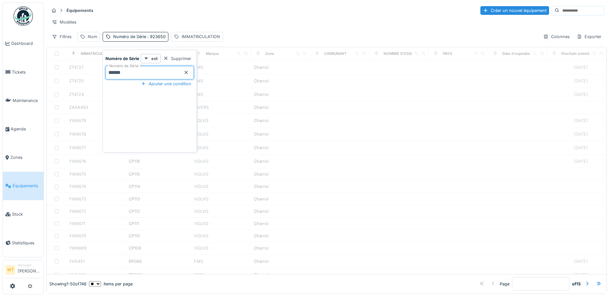
type Série_kzNTE "******"
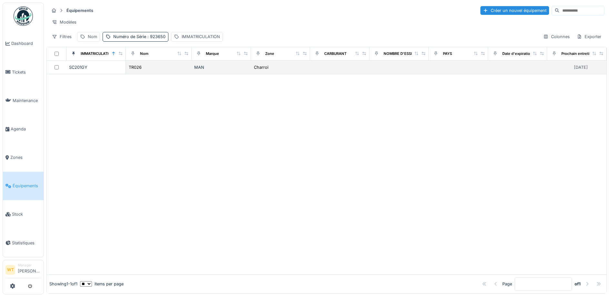
drag, startPoint x: 267, startPoint y: 108, endPoint x: 165, endPoint y: 68, distance: 109.4
click at [264, 106] on div at bounding box center [327, 174] width 560 height 200
click at [154, 67] on td "TR026" at bounding box center [159, 68] width 66 height 14
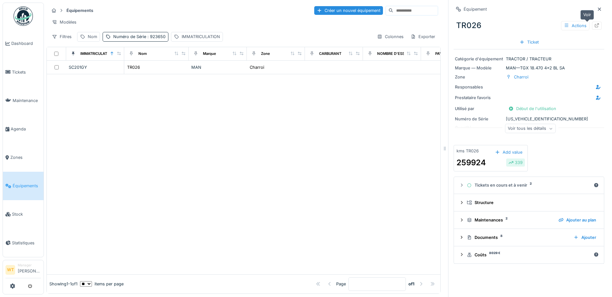
click at [592, 26] on div at bounding box center [597, 26] width 10 height 8
click at [132, 40] on div "Numéro de Série : 923650" at bounding box center [139, 37] width 52 height 6
drag, startPoint x: 185, startPoint y: 72, endPoint x: 144, endPoint y: 71, distance: 41.6
click at [184, 73] on icon at bounding box center [186, 72] width 5 height 4
click at [138, 70] on label "Numéro de Série" at bounding box center [130, 72] width 44 height 8
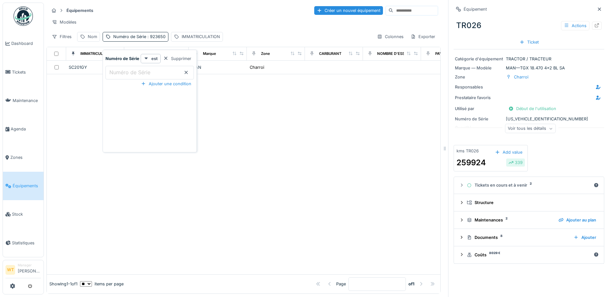
click at [138, 70] on Série_k0MzA "Numéro de Série" at bounding box center [149, 73] width 88 height 14
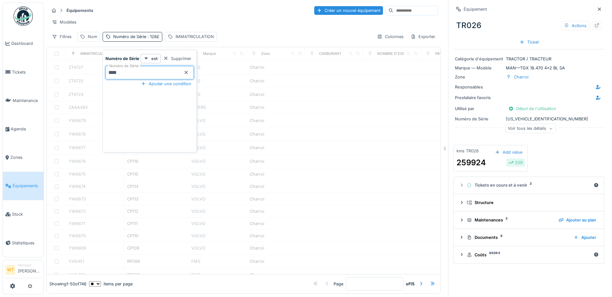
type Série_k0MzA "***"
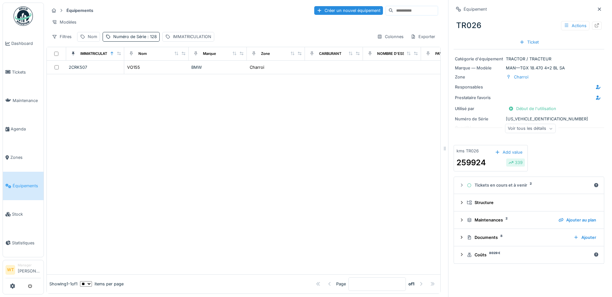
click at [259, 151] on div at bounding box center [244, 174] width 394 height 200
click at [138, 40] on div "Numéro de Série : 128" at bounding box center [135, 37] width 44 height 6
click at [185, 73] on icon at bounding box center [186, 72] width 5 height 4
click at [94, 40] on div "Nom" at bounding box center [92, 37] width 9 height 6
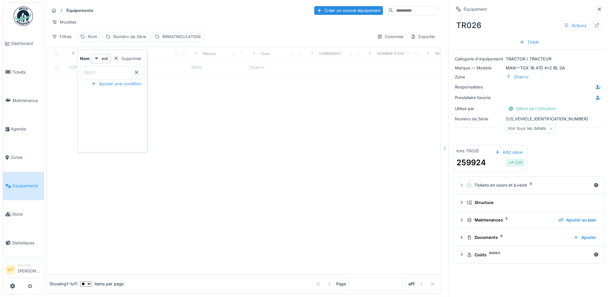
click at [111, 69] on input "Nom" at bounding box center [112, 73] width 64 height 14
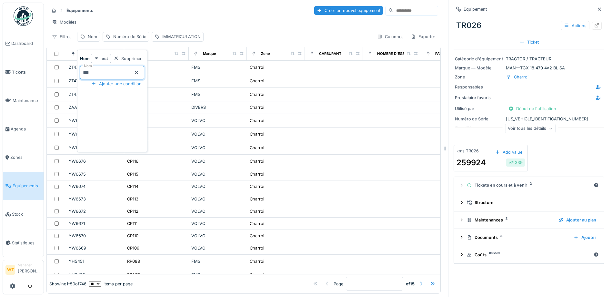
type input "***"
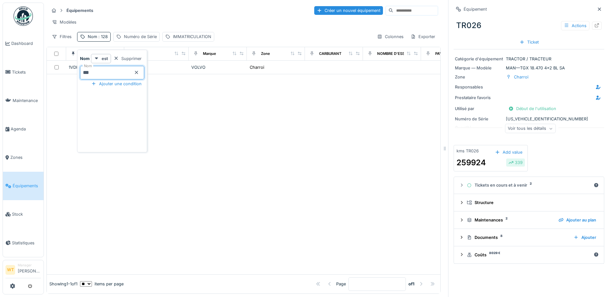
click at [158, 19] on div "Modèles" at bounding box center [243, 21] width 389 height 9
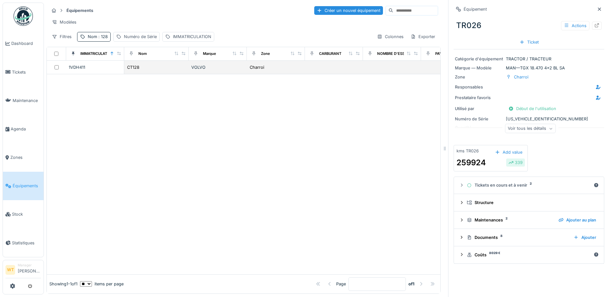
click at [158, 71] on div "CT128" at bounding box center [156, 67] width 59 height 7
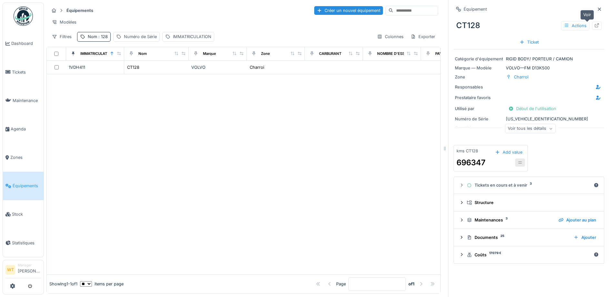
click at [594, 26] on icon at bounding box center [596, 25] width 5 height 4
click at [92, 40] on div "Nom : 128" at bounding box center [98, 37] width 20 height 6
click at [120, 71] on input "***" at bounding box center [112, 73] width 64 height 14
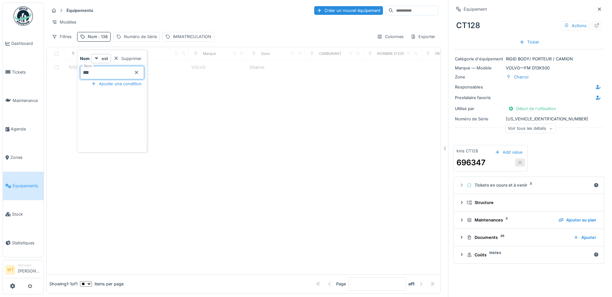
type input "***"
click at [316, 121] on div at bounding box center [244, 174] width 394 height 200
click at [104, 41] on div "Nom : 138" at bounding box center [94, 36] width 34 height 9
click at [95, 24] on div "Modèles" at bounding box center [243, 21] width 389 height 9
click at [105, 39] on span ": 138" at bounding box center [102, 36] width 11 height 5
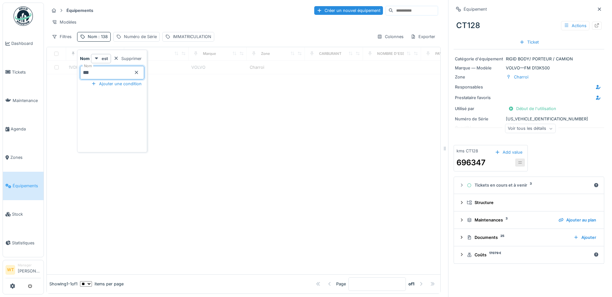
click at [117, 71] on input "***" at bounding box center [112, 73] width 64 height 14
click at [138, 13] on div "Équipements Créer un nouvel équipement" at bounding box center [243, 10] width 389 height 11
drag, startPoint x: 103, startPoint y: 44, endPoint x: 120, endPoint y: 48, distance: 17.8
click at [103, 39] on span ": 138" at bounding box center [102, 36] width 11 height 5
click at [117, 71] on input "***" at bounding box center [112, 73] width 64 height 14
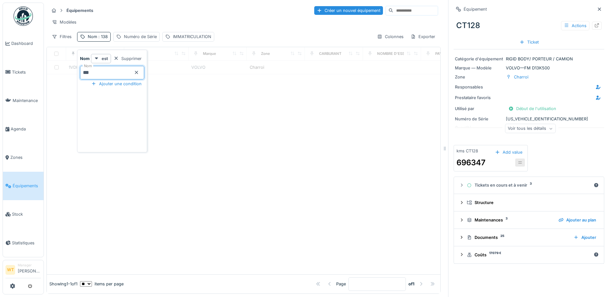
click at [143, 6] on div "Équipements Créer un nouvel équipement" at bounding box center [243, 10] width 389 height 11
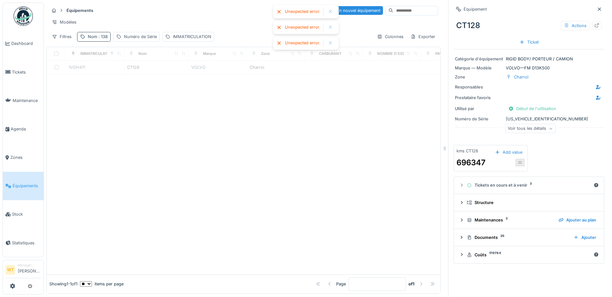
click at [94, 40] on div "Nom : 138" at bounding box center [98, 37] width 20 height 6
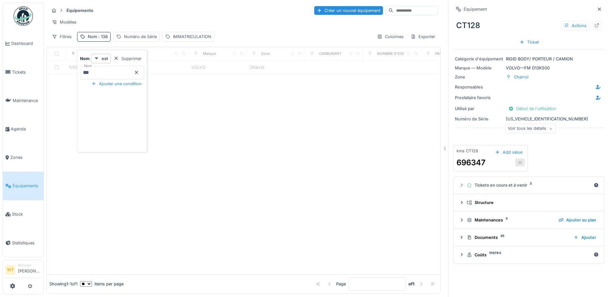
click at [139, 73] on icon at bounding box center [136, 72] width 5 height 4
click at [123, 74] on input "Nom" at bounding box center [112, 73] width 64 height 14
type input "***"
click at [195, 115] on div at bounding box center [244, 174] width 394 height 200
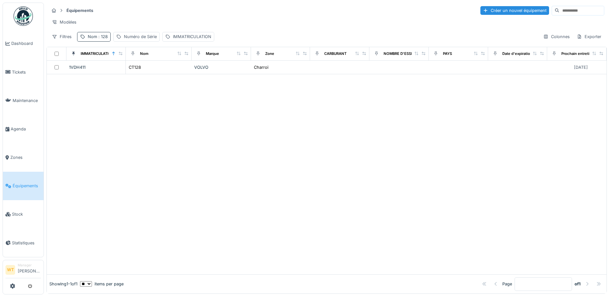
click at [98, 39] on span ": 128" at bounding box center [102, 36] width 11 height 5
click at [124, 77] on input "***" at bounding box center [112, 73] width 64 height 14
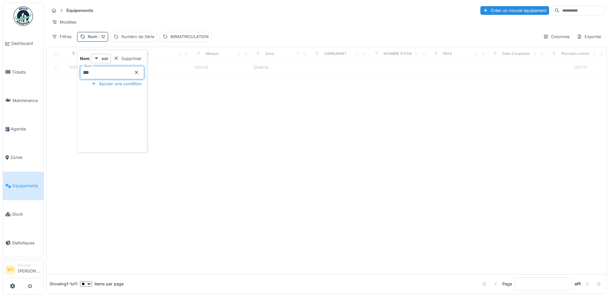
type input "***"
click at [205, 18] on div "Modèles" at bounding box center [326, 21] width 555 height 9
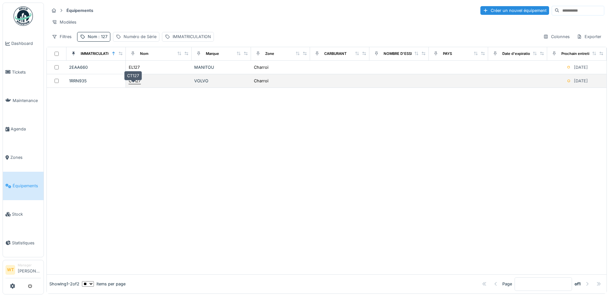
click at [137, 84] on div "CT127" at bounding box center [135, 81] width 12 height 6
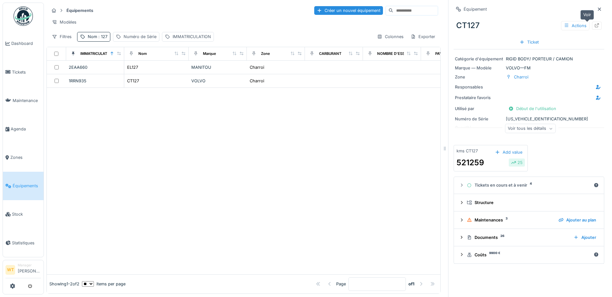
click at [594, 25] on icon at bounding box center [596, 25] width 5 height 4
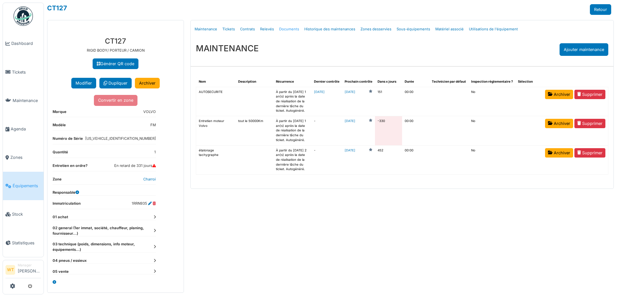
click at [281, 28] on link "Documents" at bounding box center [288, 29] width 25 height 15
select select "***"
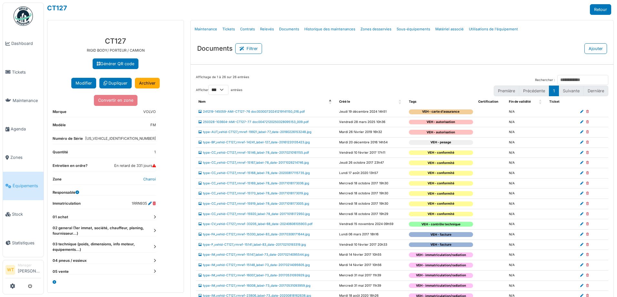
click at [270, 226] on td "type-CV_vehid-CT127_rmref-33205_label-68_date-20240606105903.pdf" at bounding box center [266, 224] width 141 height 10
click at [270, 224] on link "type-CV_vehid-CT127_rmref-33205_label-68_date-20240606105903.pdf" at bounding box center [255, 224] width 114 height 4
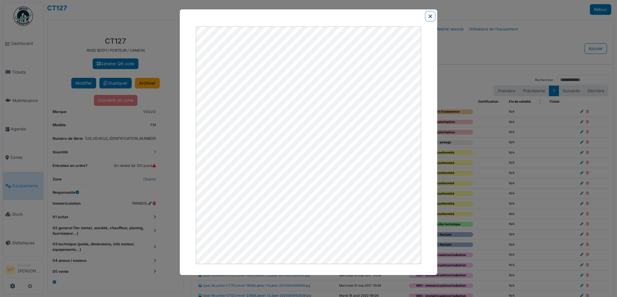
click at [429, 15] on button "Close" at bounding box center [430, 16] width 9 height 9
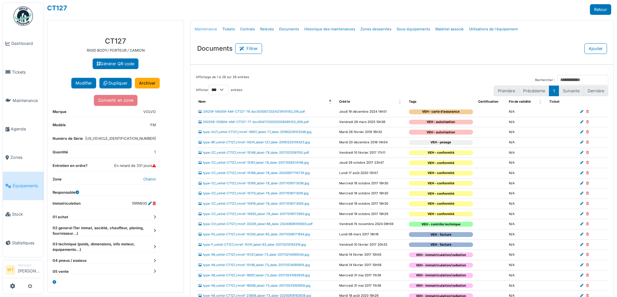
click at [206, 29] on link "Maintenance" at bounding box center [206, 29] width 28 height 15
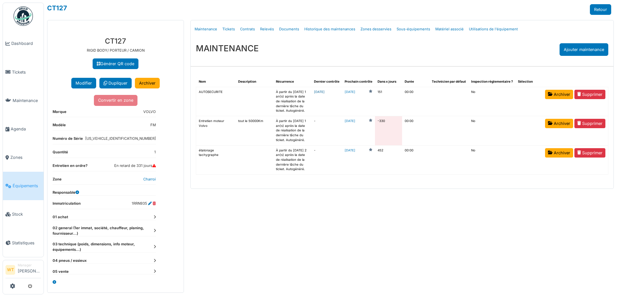
click at [325, 92] on link "2025-06-18" at bounding box center [319, 92] width 11 height 4
click at [282, 28] on link "Documents" at bounding box center [288, 29] width 25 height 15
select select "***"
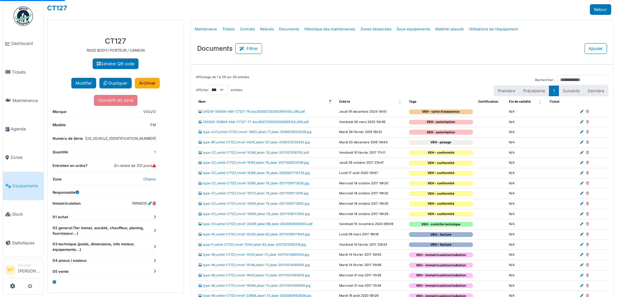
select select "***"
click at [261, 224] on link "type-CV_vehid-CT127_rmref-33205_label-68_date-20240606105903.pdf" at bounding box center [255, 224] width 114 height 4
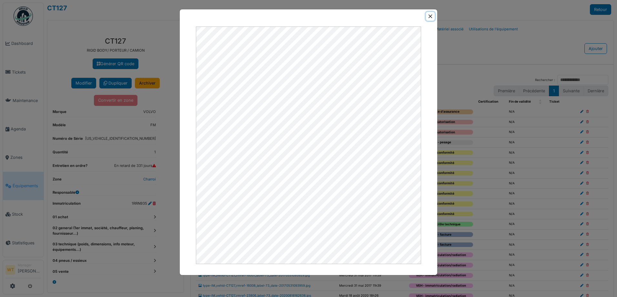
click at [432, 15] on button "Close" at bounding box center [430, 16] width 9 height 9
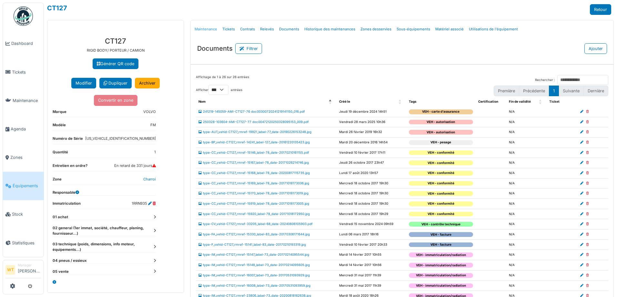
click at [202, 30] on link "Maintenance" at bounding box center [206, 29] width 28 height 15
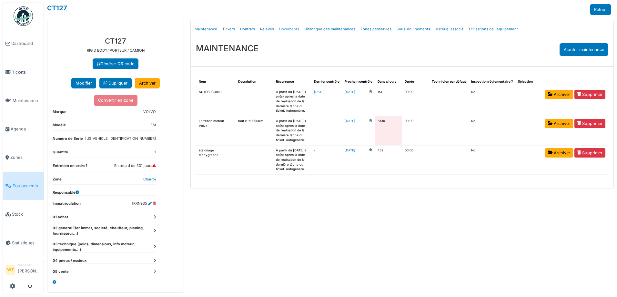
click at [289, 30] on link "Documents" at bounding box center [288, 29] width 25 height 15
select select "***"
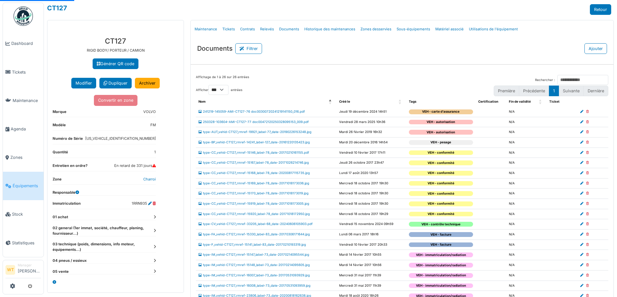
select select "***"
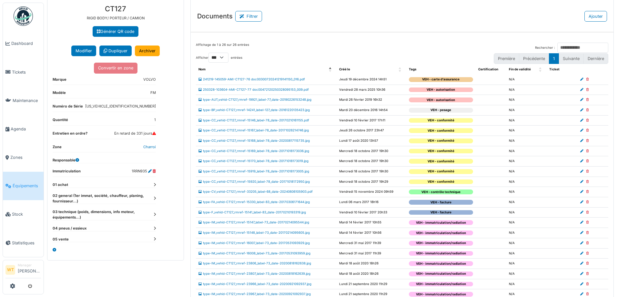
scroll to position [32, 0]
click at [12, 127] on span "Agenda" at bounding box center [26, 129] width 30 height 6
